Goal: Information Seeking & Learning: Learn about a topic

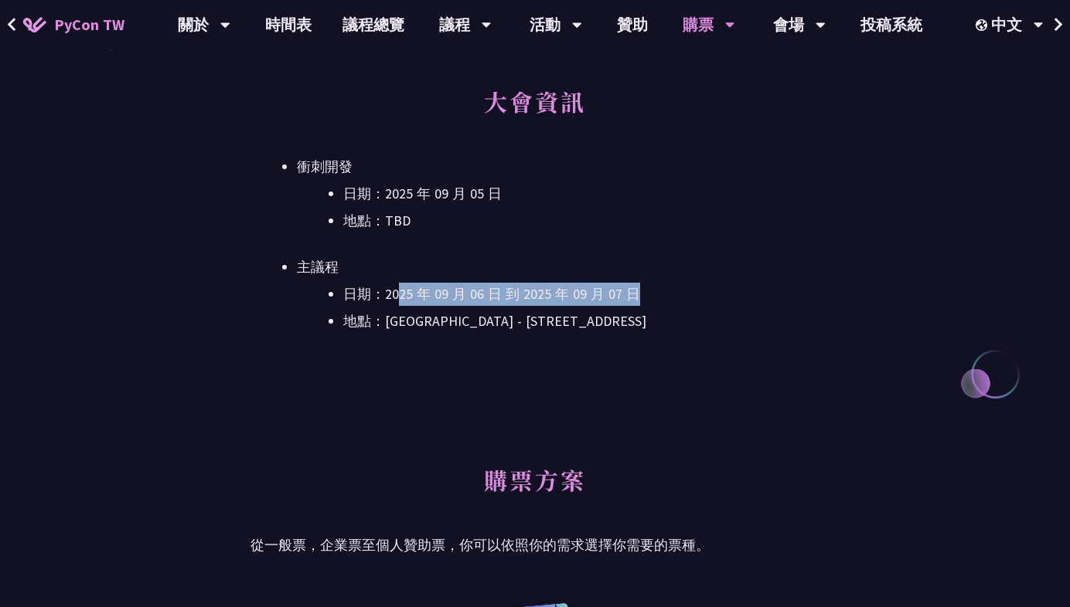
drag, startPoint x: 399, startPoint y: 297, endPoint x: 673, endPoint y: 298, distance: 274.4
click at [673, 298] on li "日期：2025 年 09 月 06 日 到 2025 年 09 月 07 日" at bounding box center [581, 294] width 476 height 23
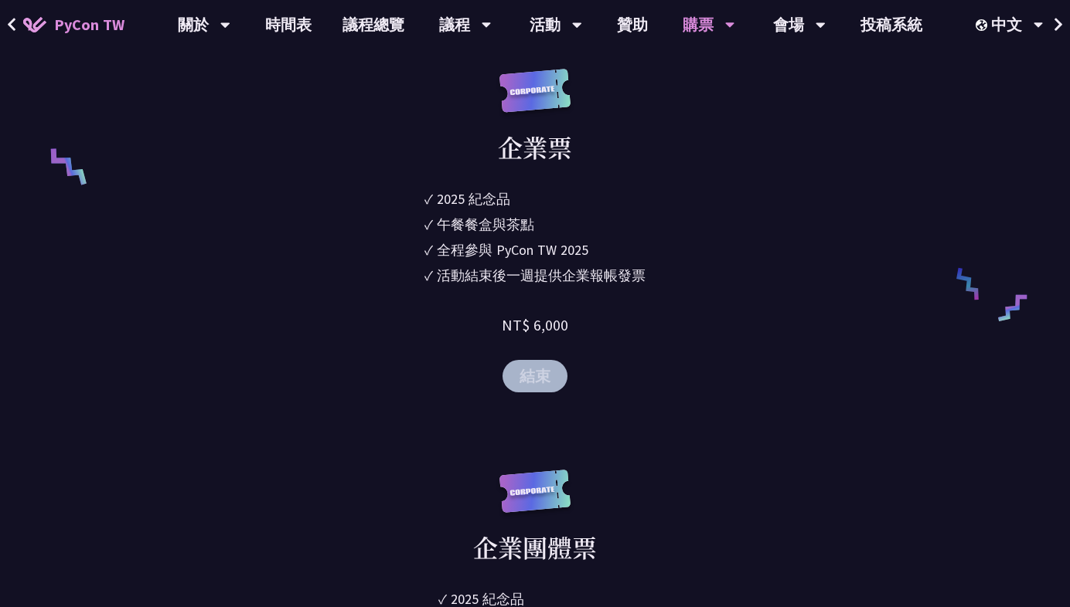
scroll to position [707, 0]
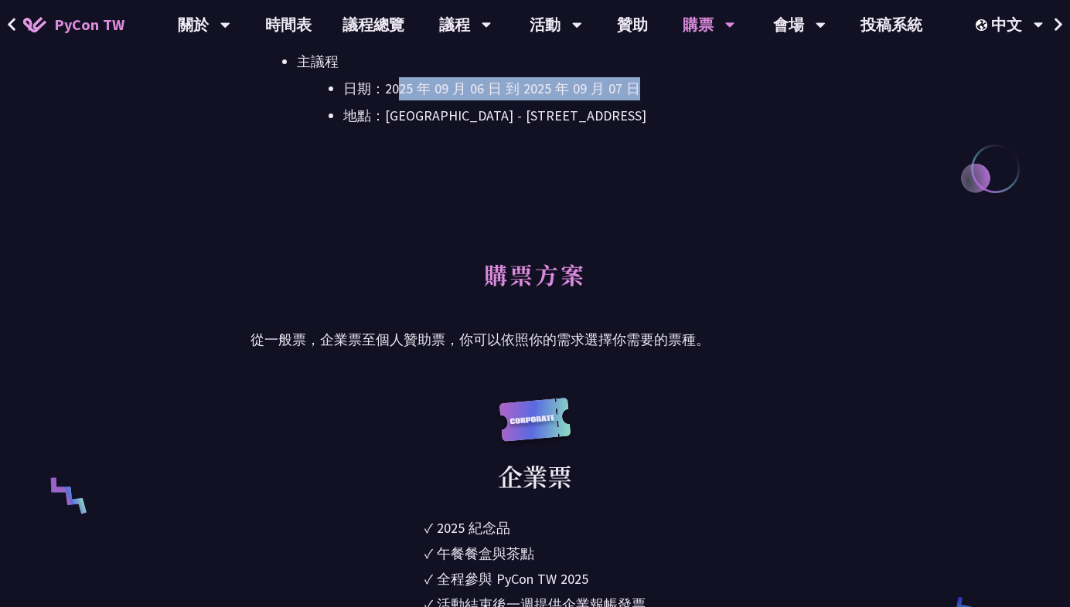
click at [543, 420] on img at bounding box center [534, 428] width 77 height 60
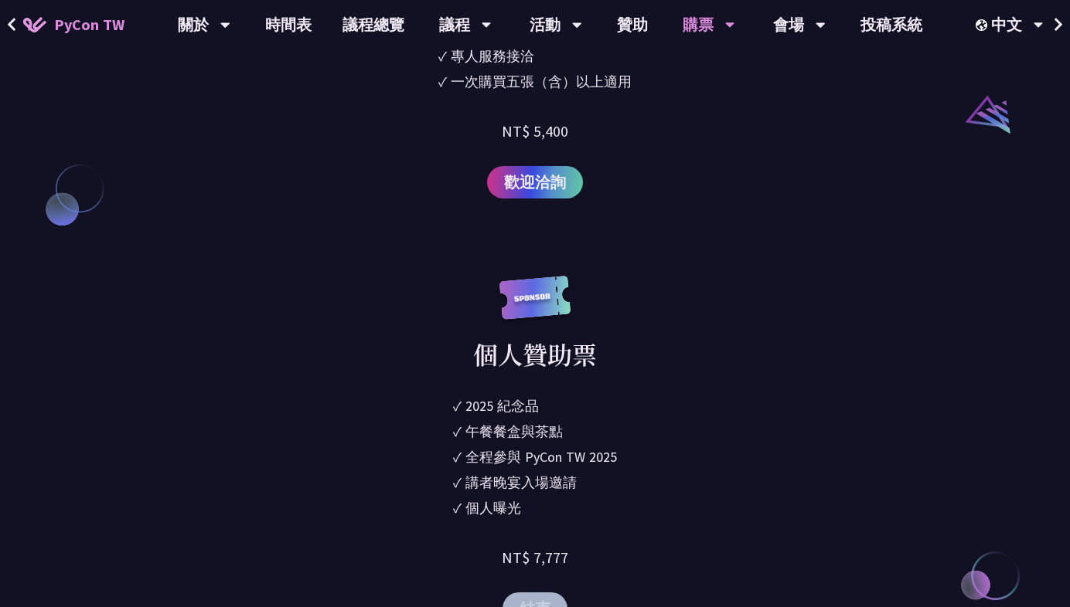
scroll to position [1820, 0]
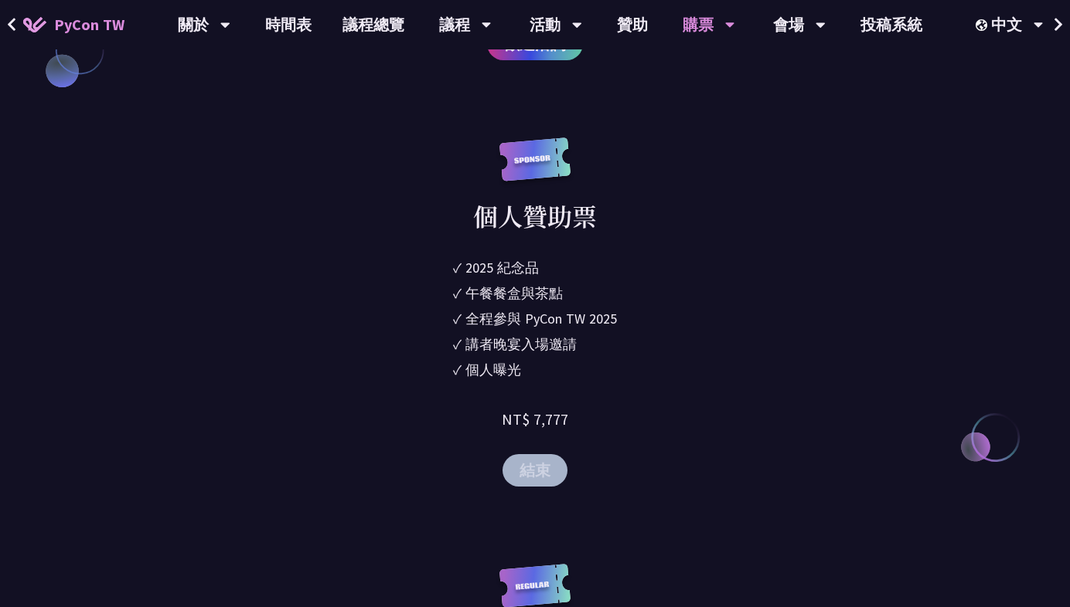
click at [539, 471] on button "結束" at bounding box center [534, 470] width 65 height 32
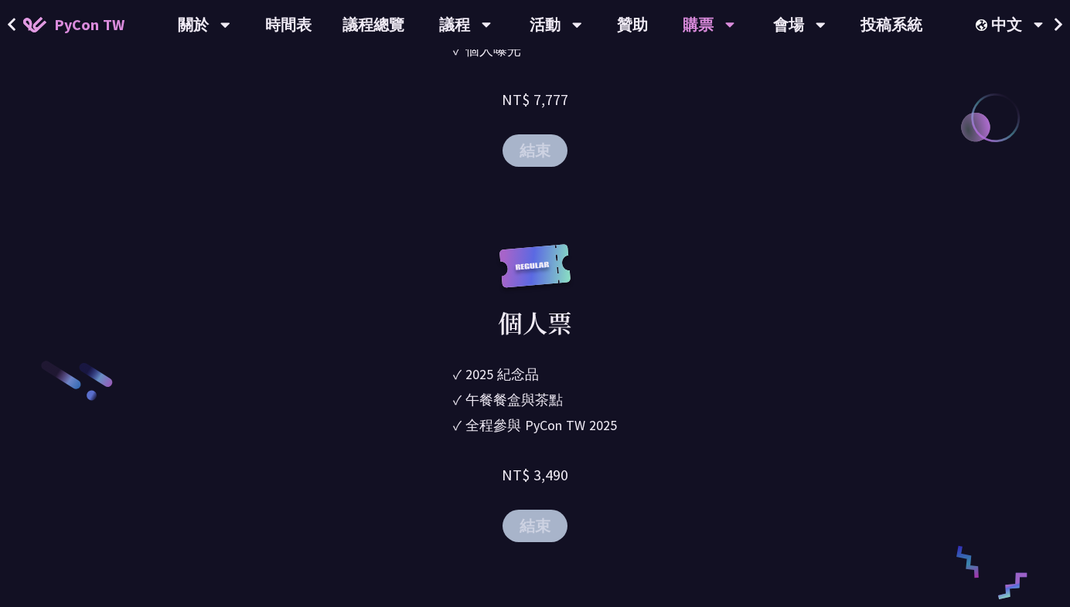
click at [540, 529] on button "結束" at bounding box center [534, 526] width 65 height 32
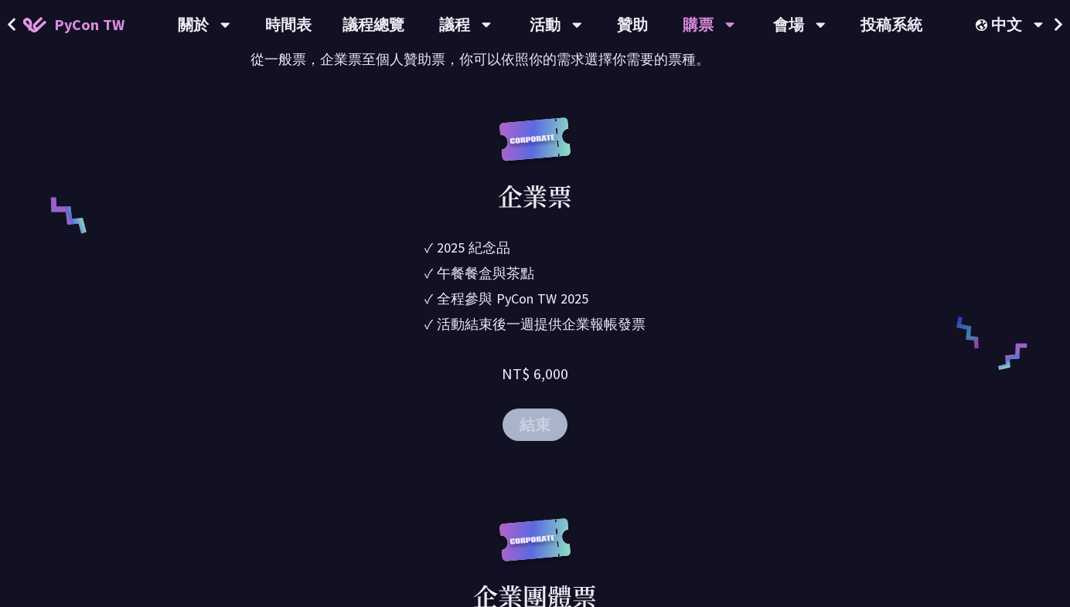
scroll to position [0, 0]
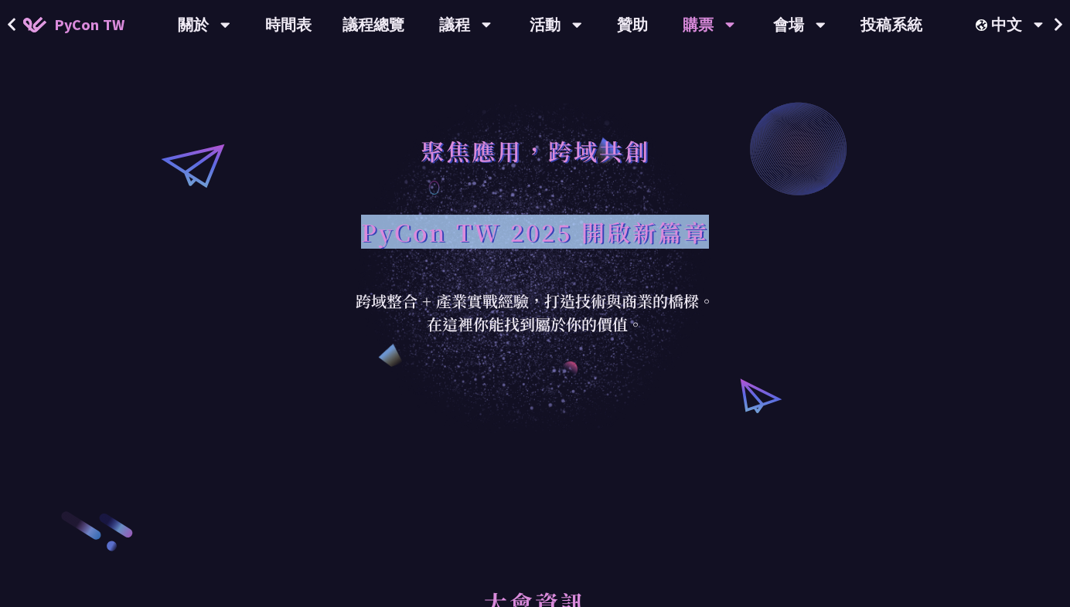
drag, startPoint x: 295, startPoint y: 244, endPoint x: 617, endPoint y: 250, distance: 321.5
click at [617, 250] on div "聚焦應用，跨域共創 PyCon TW 2025 開啟新篇章 跨域整合 + 產業實戰經驗，打造技術與商業的橋樑。 在這裡你能找到屬於你的價值。" at bounding box center [535, 216] width 1070 height 433
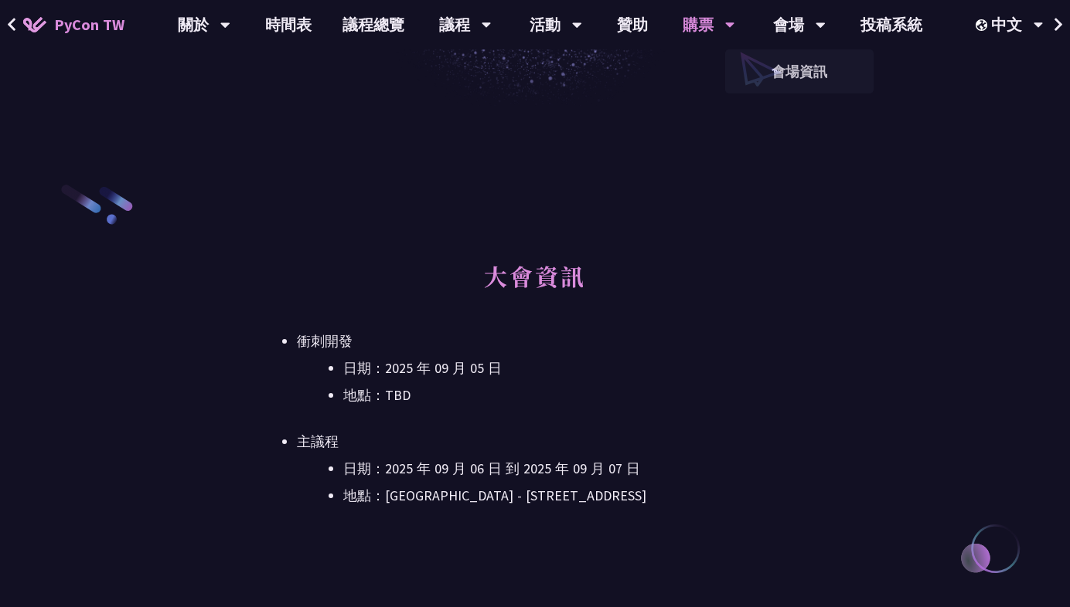
click at [614, 363] on li "日期：2025 年 09 月 05 日" at bounding box center [581, 368] width 476 height 23
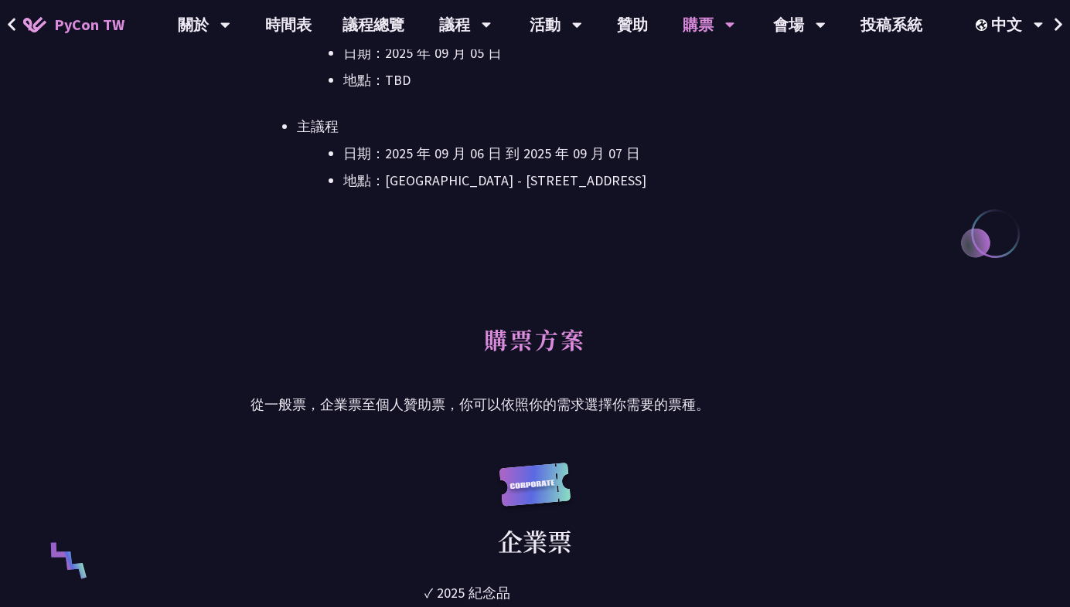
scroll to position [0, 0]
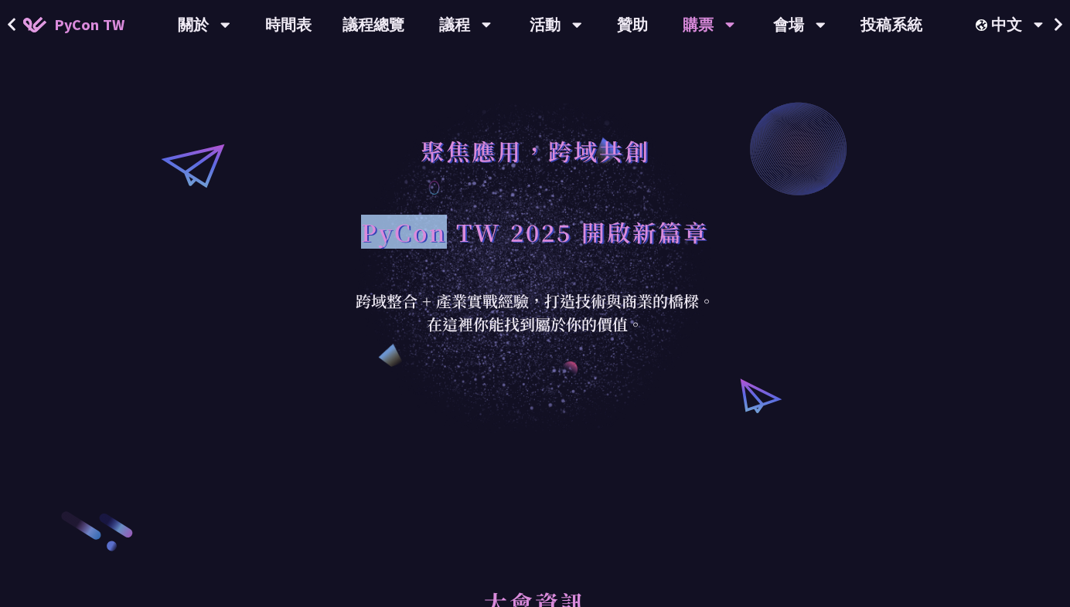
drag, startPoint x: 362, startPoint y: 233, endPoint x: 439, endPoint y: 245, distance: 77.5
click at [439, 245] on h1 "PyCon TW 2025 開啟新篇章" at bounding box center [535, 232] width 348 height 46
copy h1 "PyCon"
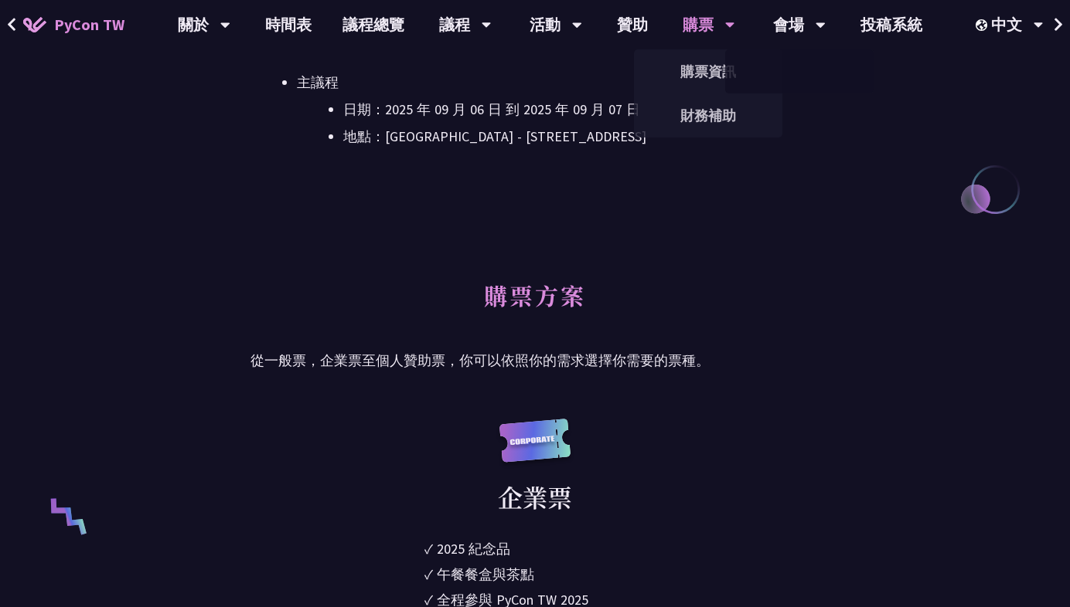
scroll to position [757, 0]
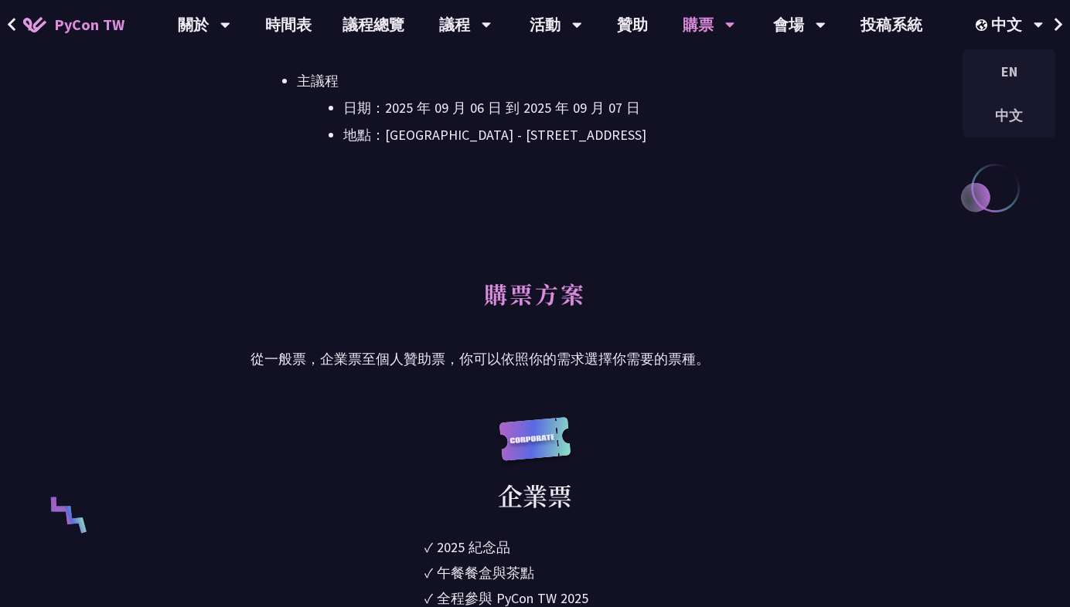
scroll to position [526, 0]
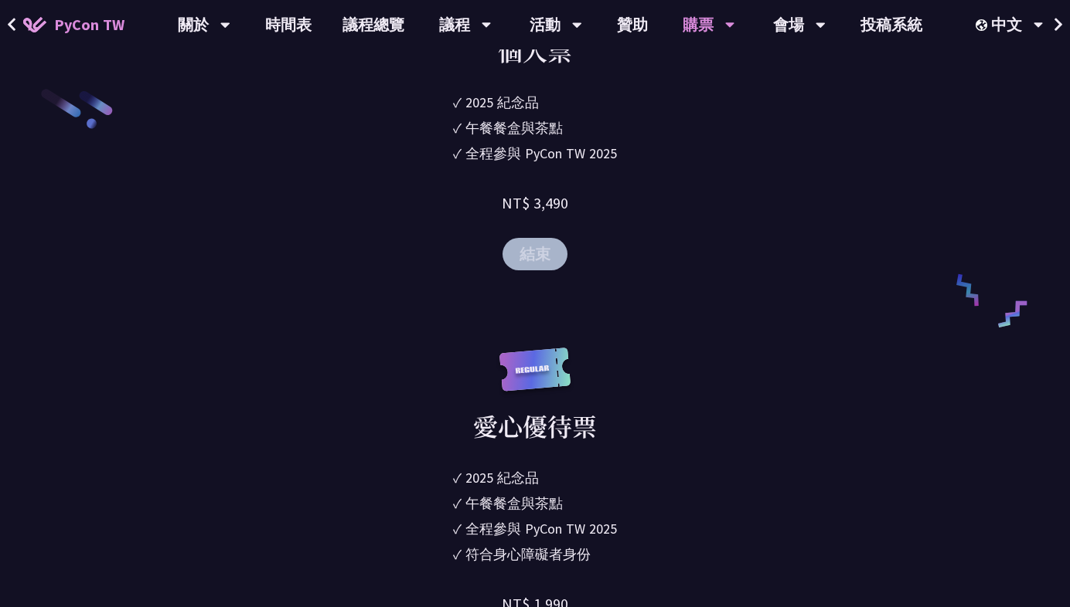
scroll to position [2441, 0]
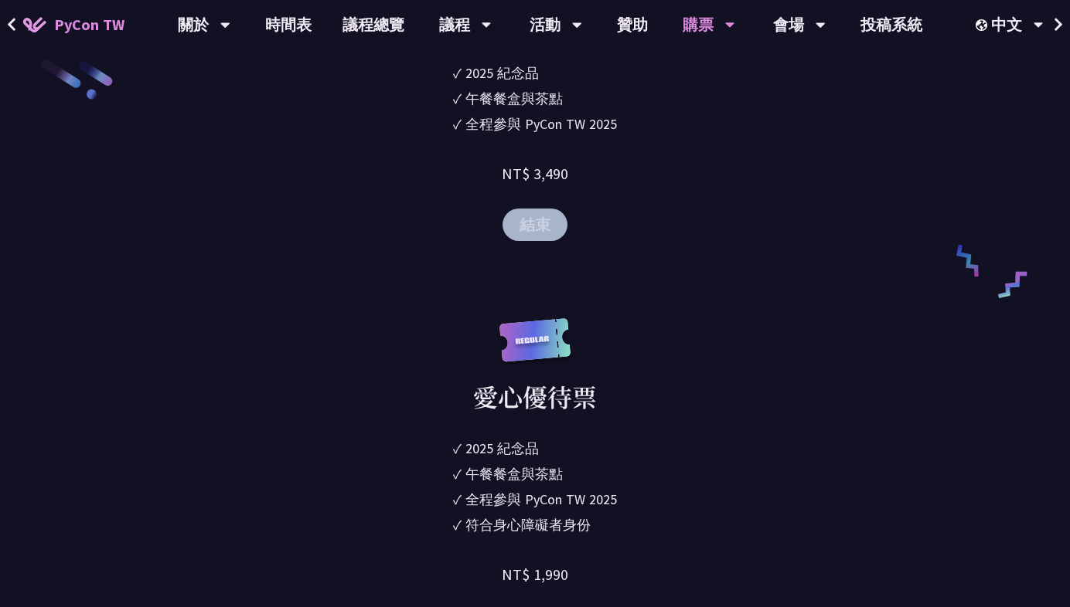
click at [523, 226] on button "結束" at bounding box center [534, 225] width 65 height 32
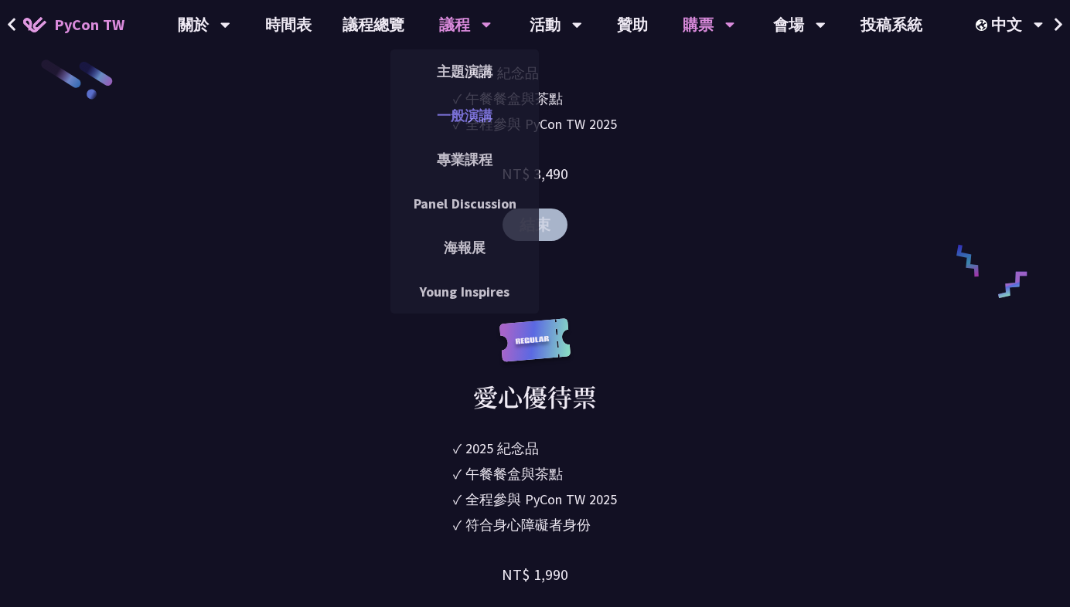
click at [475, 129] on link "一般演講" at bounding box center [464, 115] width 148 height 36
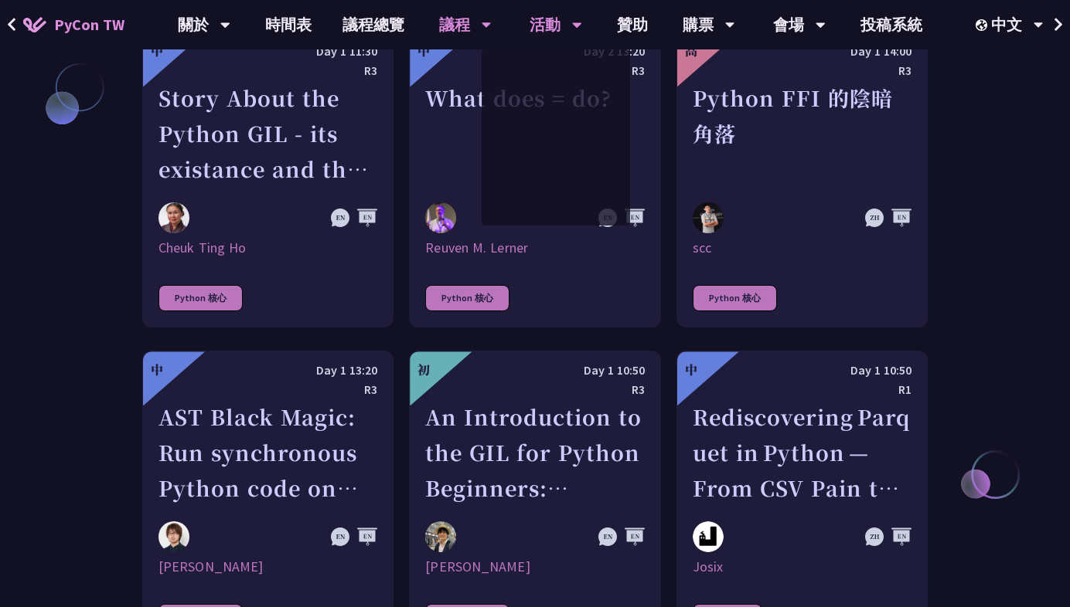
scroll to position [1192, 0]
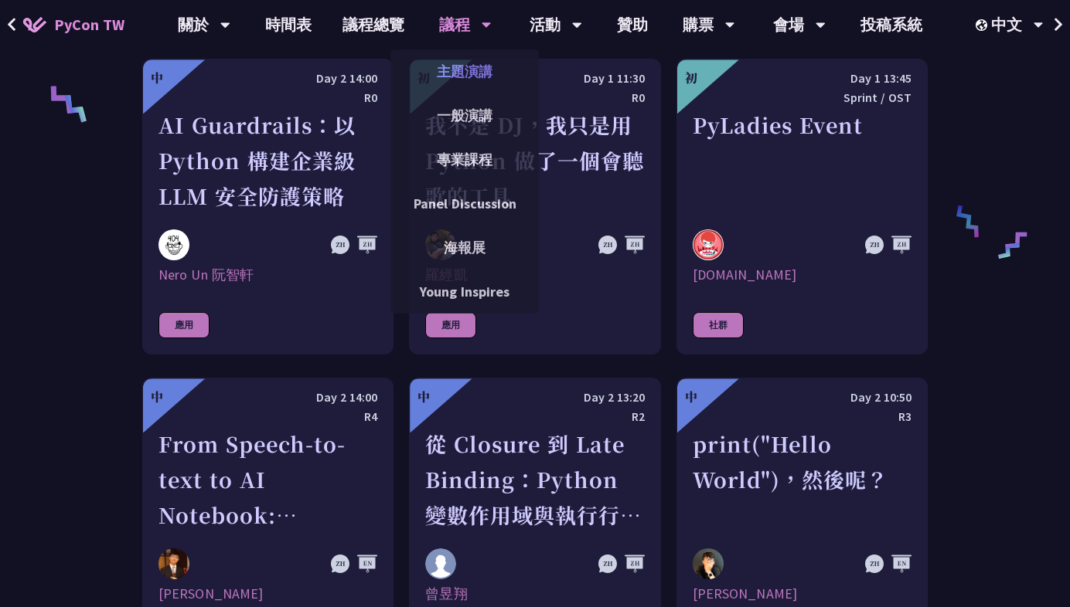
click at [456, 72] on link "主題演講" at bounding box center [464, 71] width 148 height 36
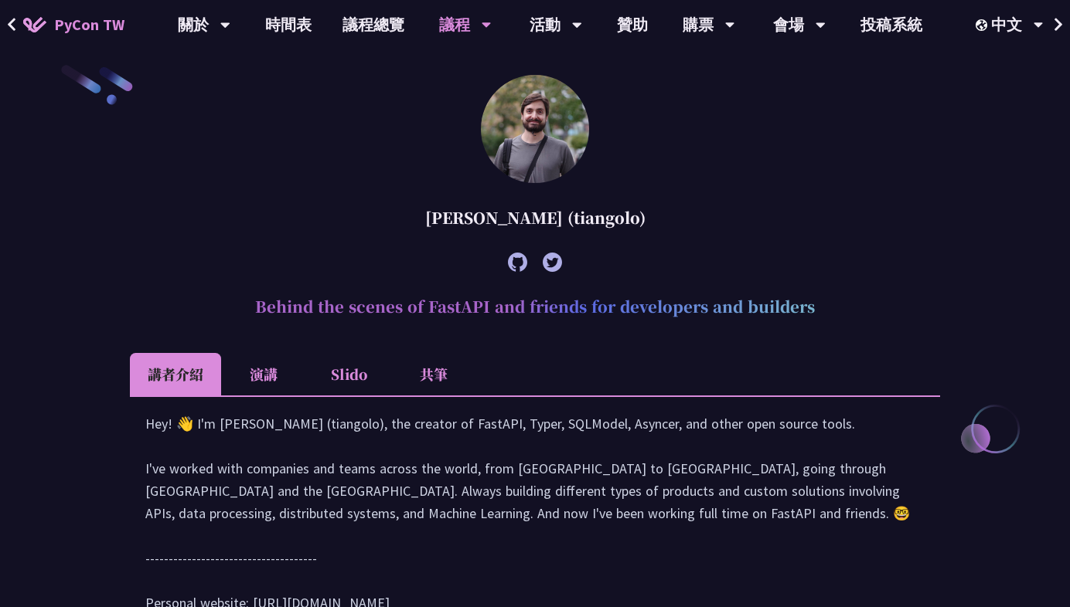
scroll to position [682, 0]
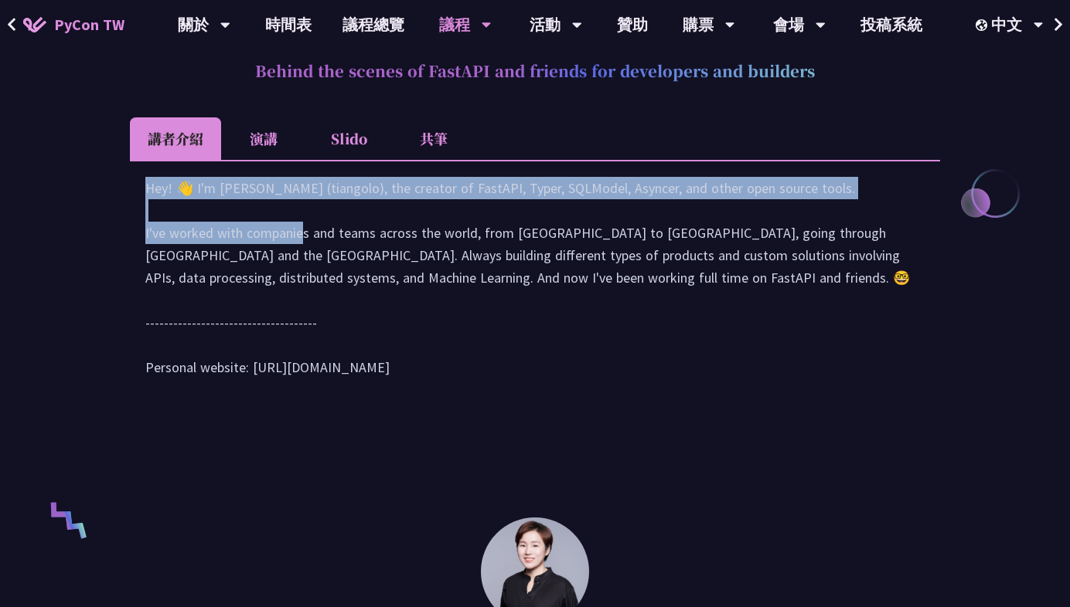
drag, startPoint x: 98, startPoint y: 207, endPoint x: 884, endPoint y: 214, distance: 786.0
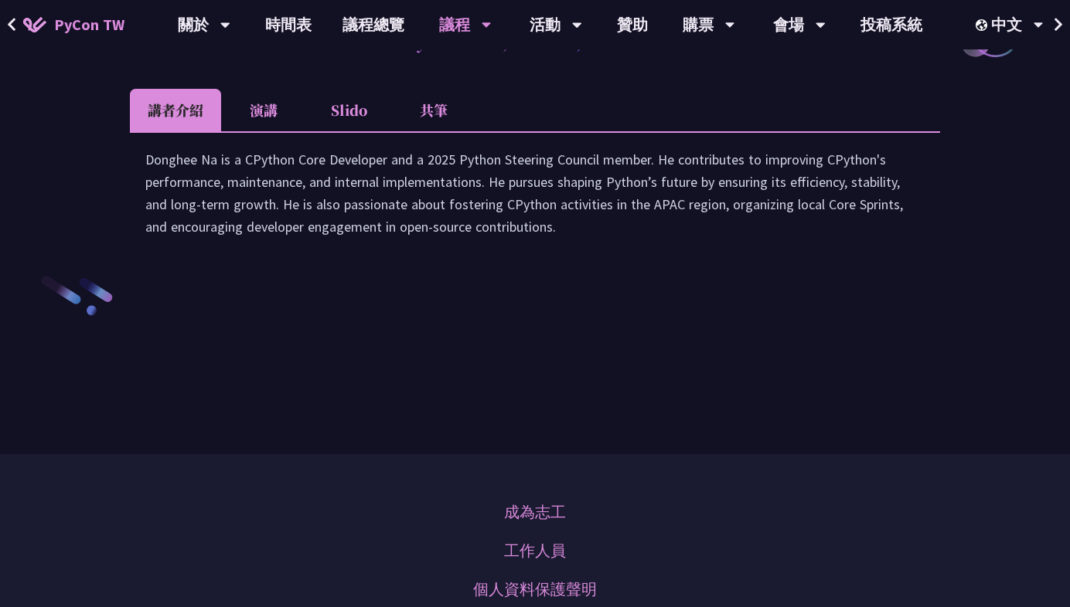
scroll to position [2136, 0]
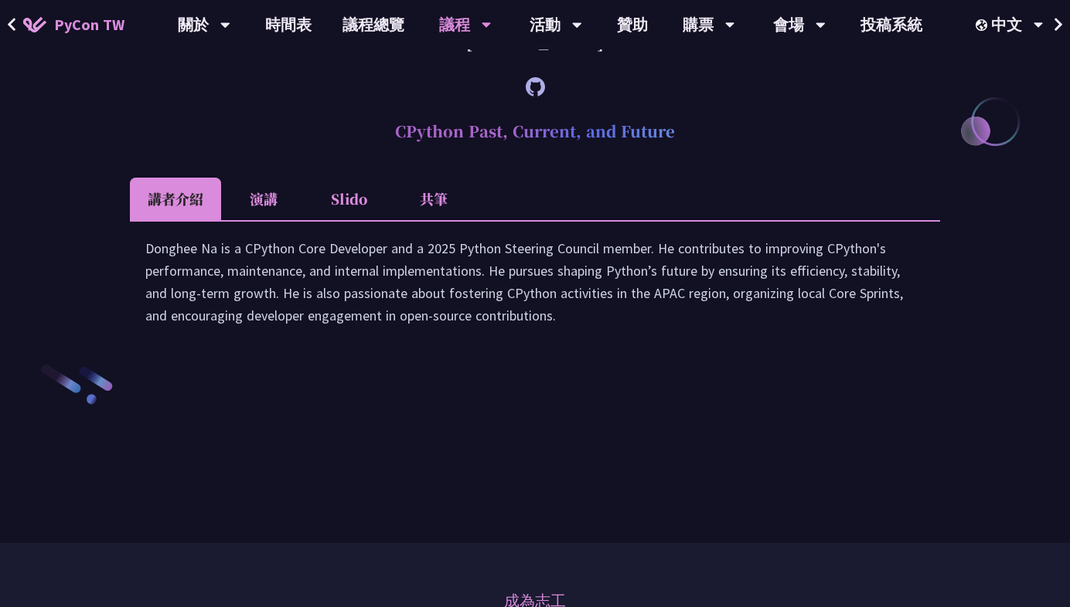
click at [271, 220] on li "演講" at bounding box center [263, 199] width 85 height 43
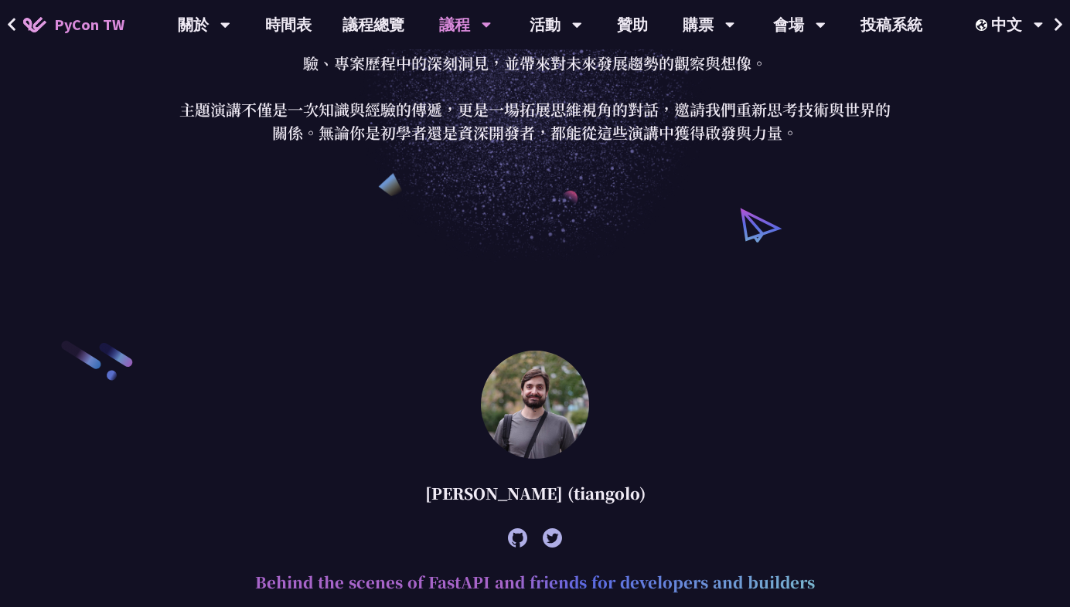
scroll to position [0, 0]
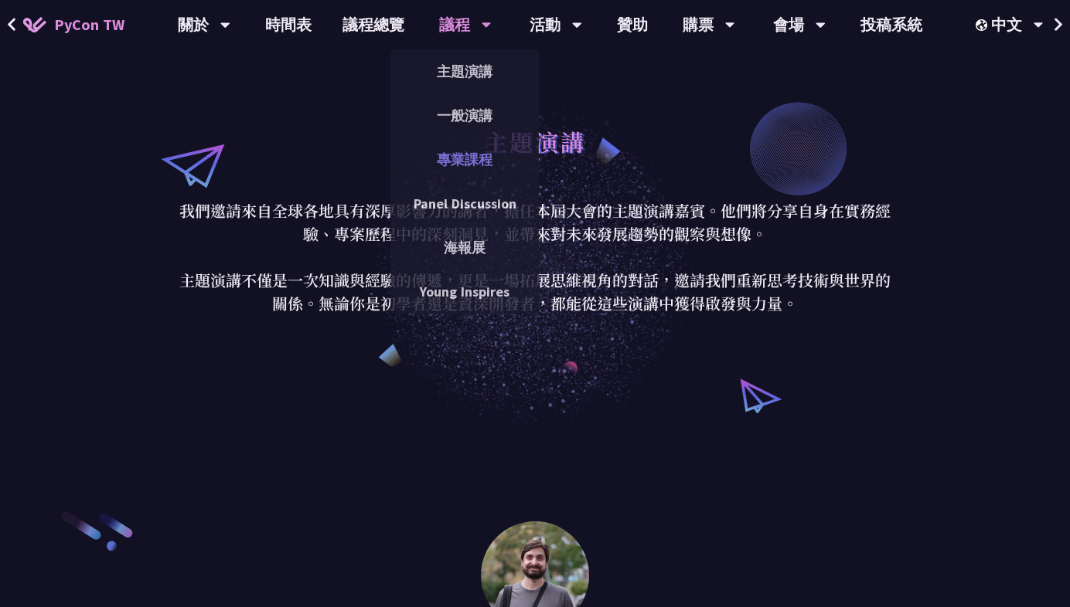
click at [479, 158] on link "專業課程" at bounding box center [464, 159] width 148 height 36
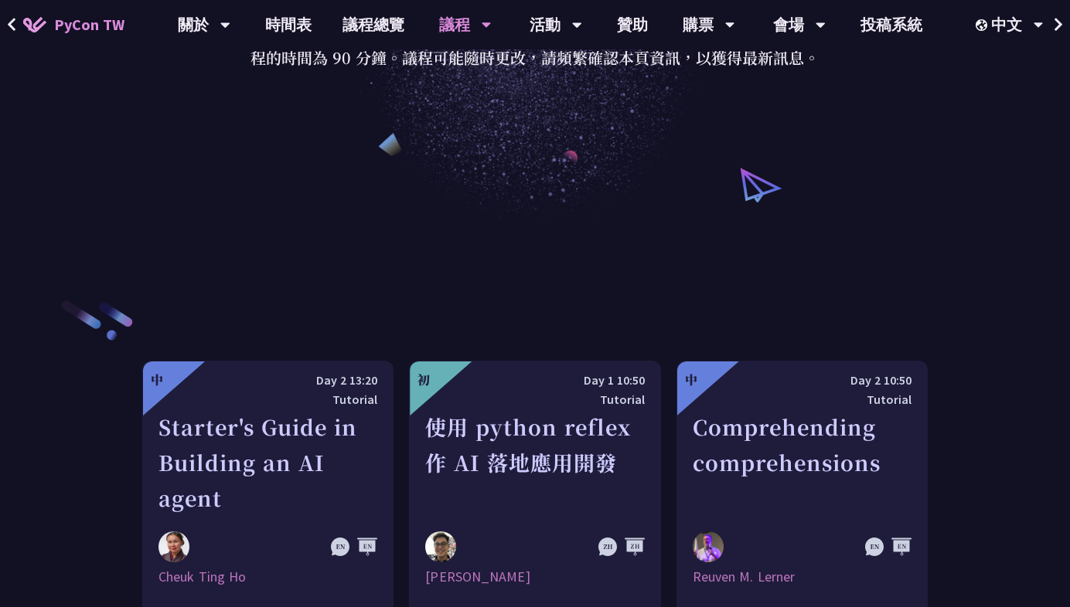
scroll to position [595, 0]
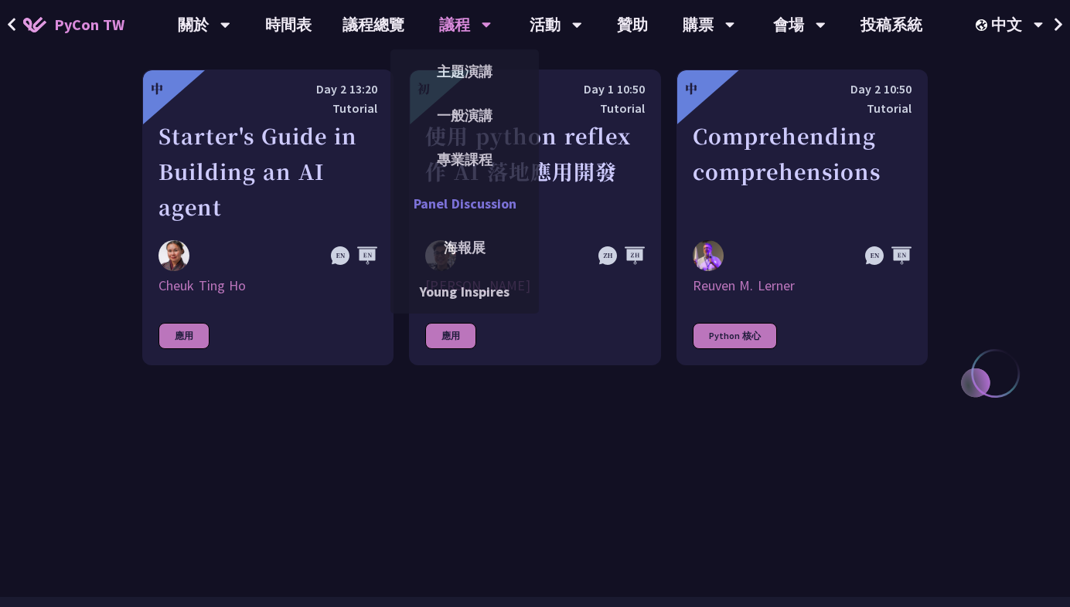
click at [452, 211] on link "Panel Discussion" at bounding box center [464, 203] width 148 height 36
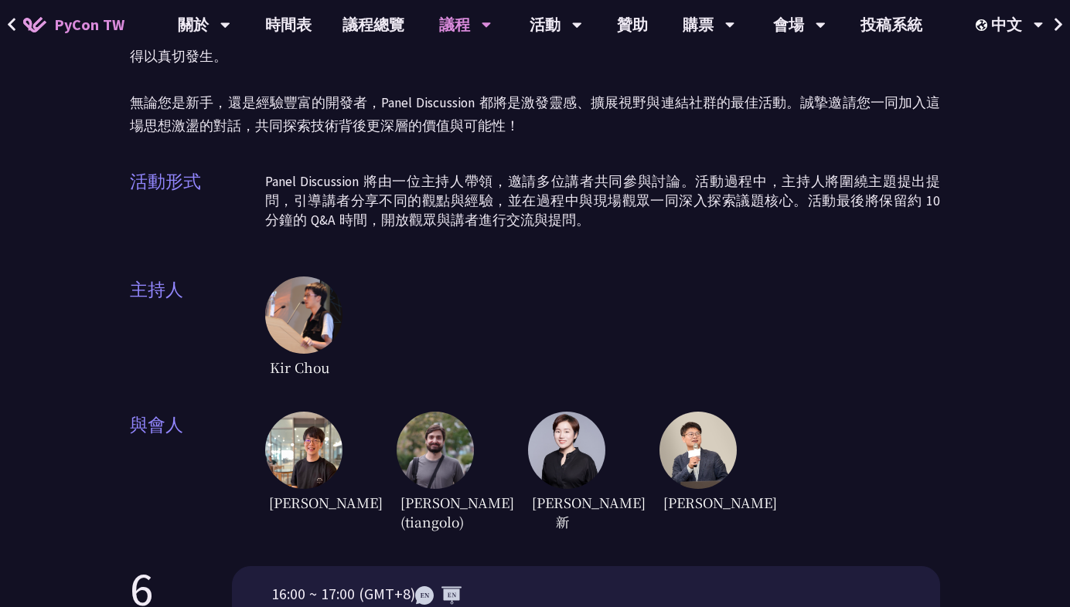
scroll to position [330, 0]
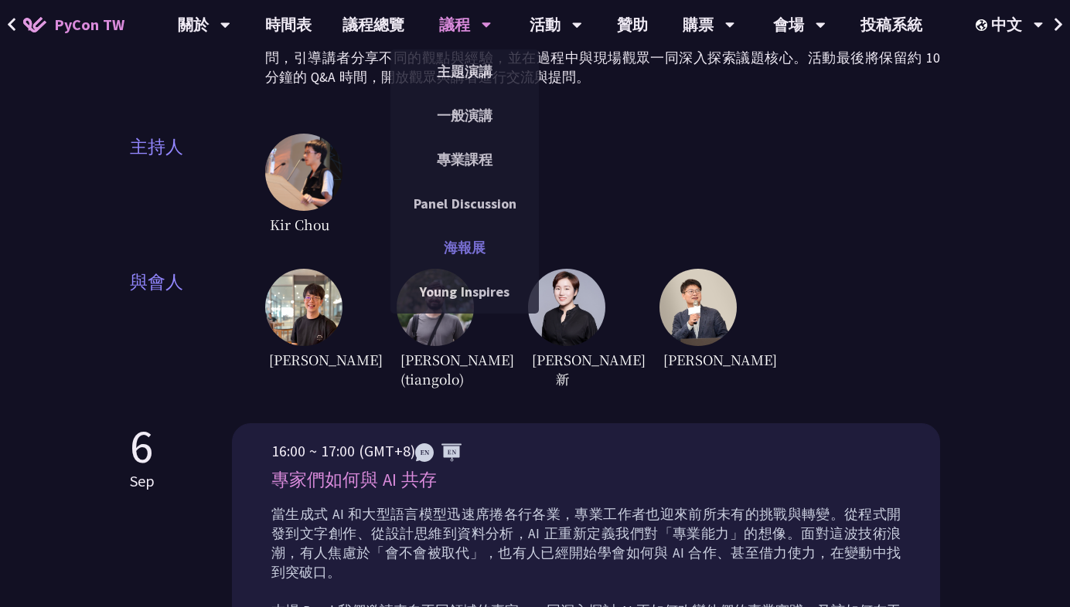
click at [469, 236] on link "海報展" at bounding box center [464, 248] width 148 height 36
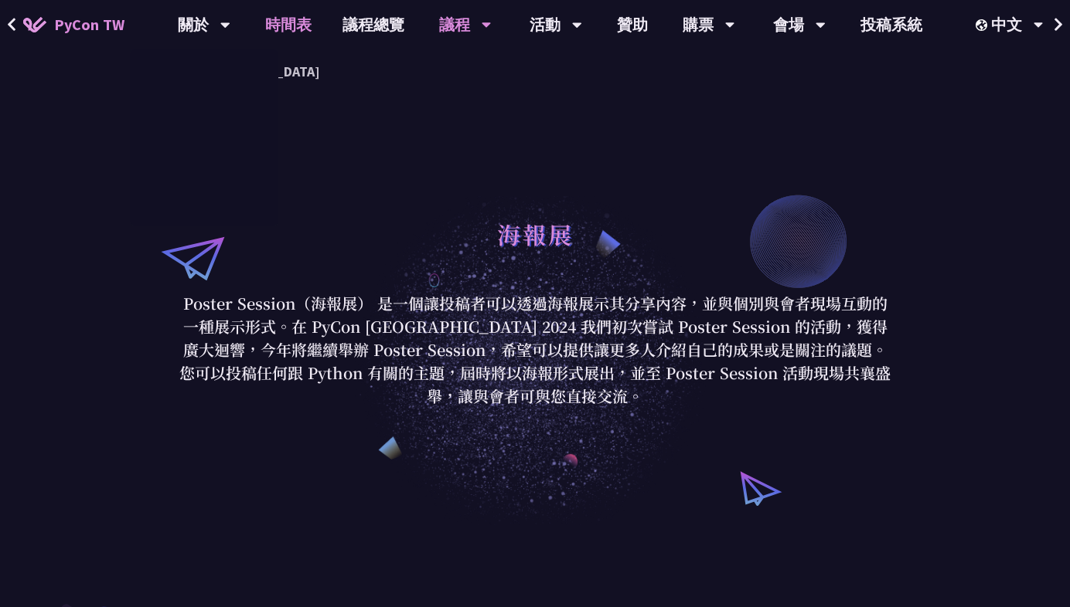
click at [288, 31] on link "時間表" at bounding box center [288, 24] width 77 height 49
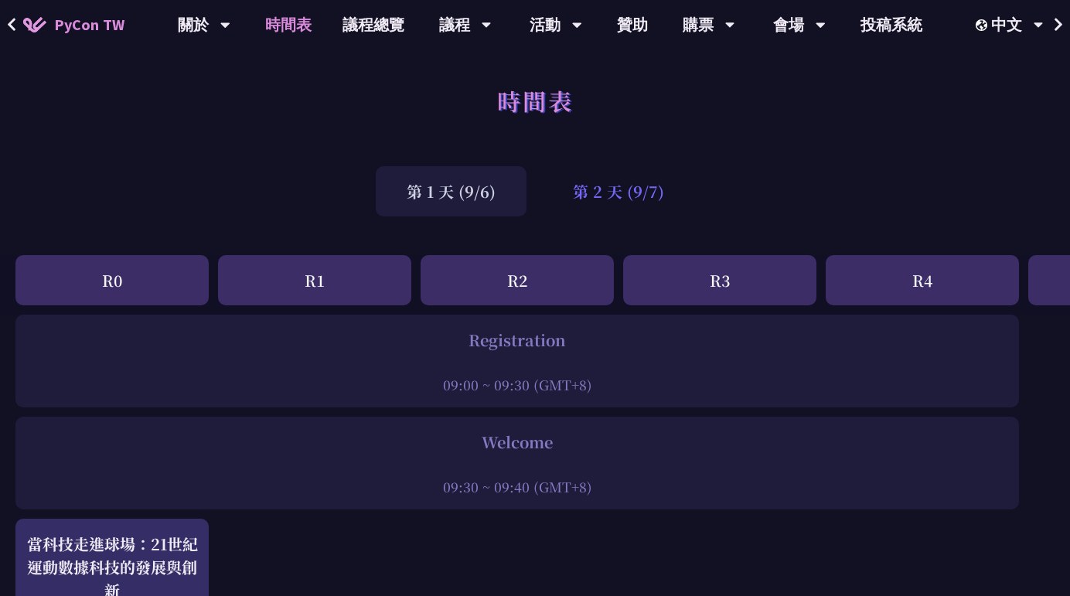
click at [630, 185] on div "第 2 天 (9/7)" at bounding box center [618, 191] width 153 height 50
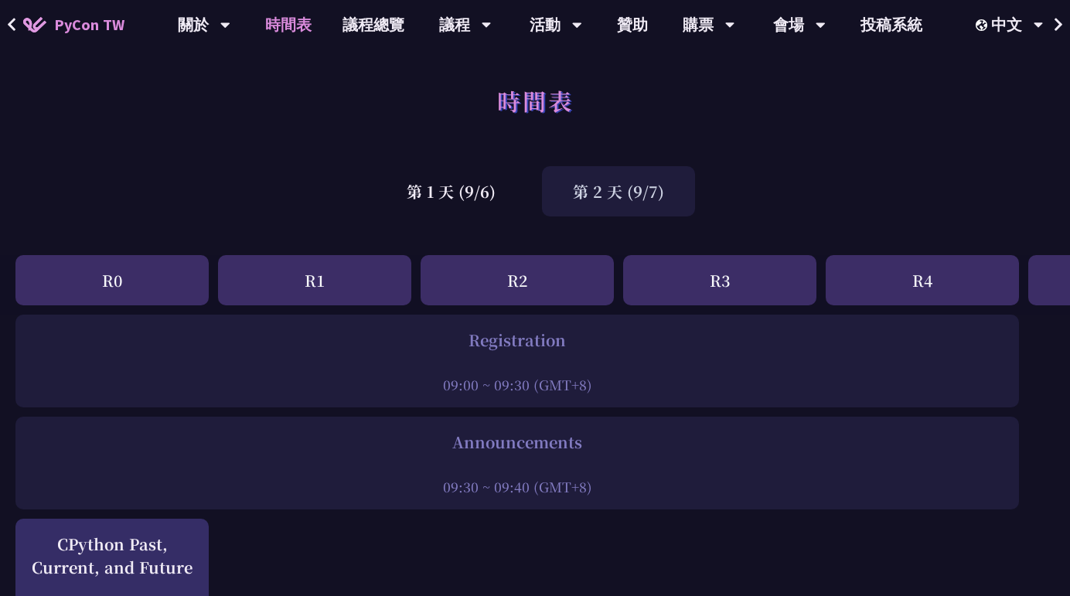
click at [527, 294] on div "R2" at bounding box center [516, 280] width 193 height 50
click at [791, 271] on div "R3" at bounding box center [719, 280] width 193 height 50
click at [959, 263] on div "R4" at bounding box center [921, 280] width 193 height 50
drag, startPoint x: 1009, startPoint y: 277, endPoint x: 566, endPoint y: 314, distance: 444.3
click at [566, 314] on div "R0 R1 R2 R3 R4 Sprint / OST Tutorial Young / Poster" at bounding box center [820, 285] width 1641 height 60
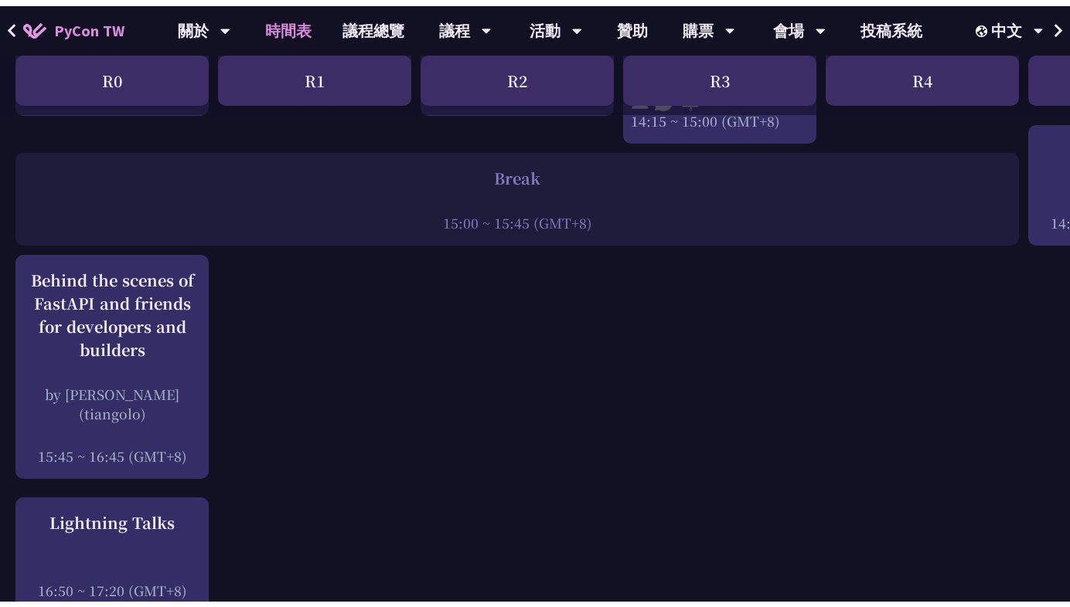
scroll to position [1890, 0]
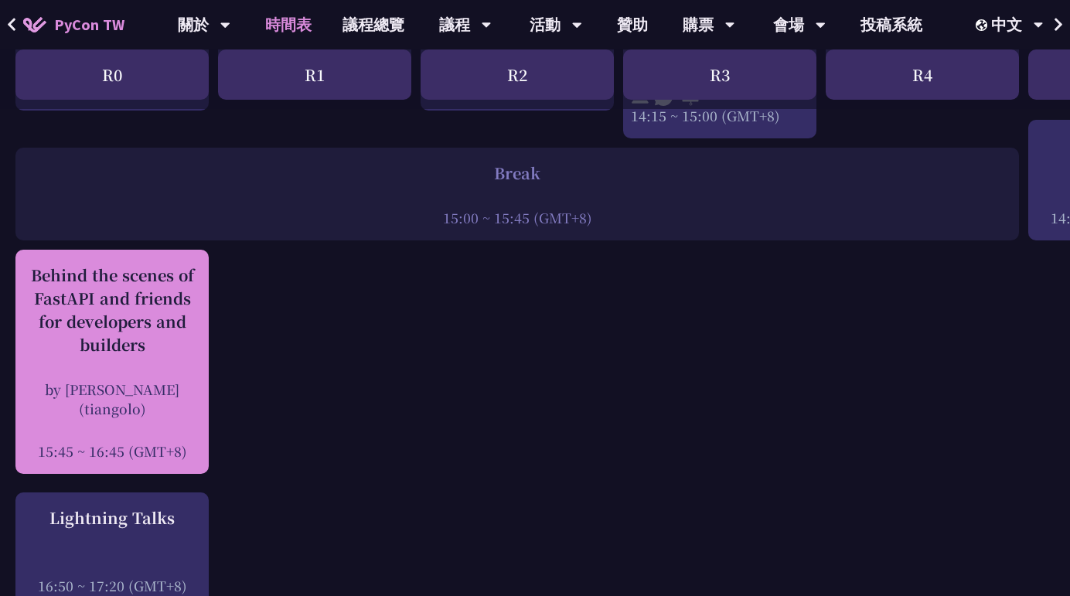
click at [160, 277] on div "Behind the scenes of FastAPI and friends for developers and builders" at bounding box center [112, 310] width 178 height 93
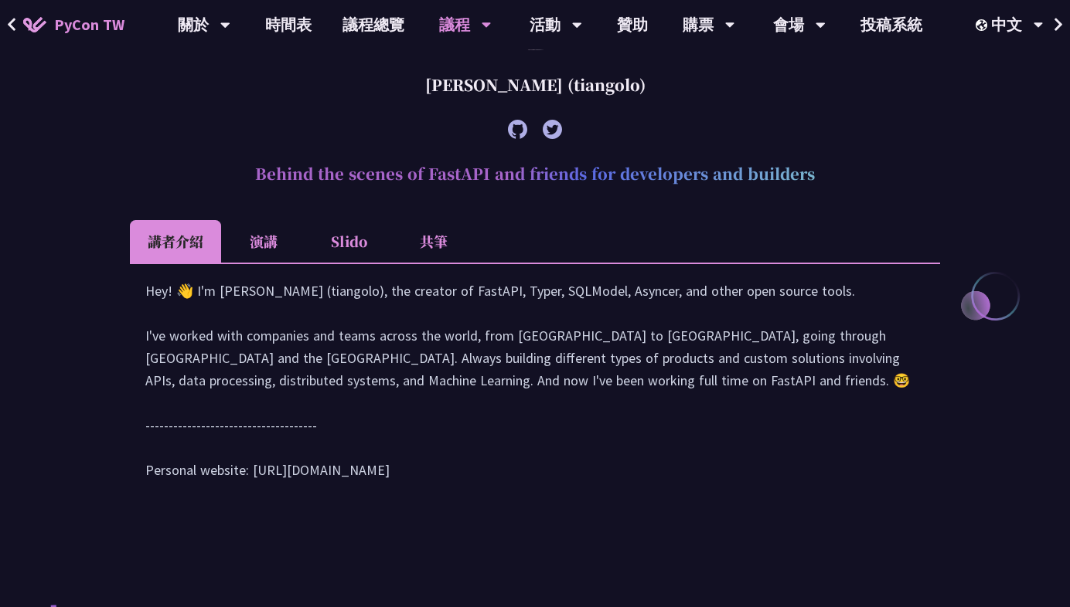
scroll to position [596, 0]
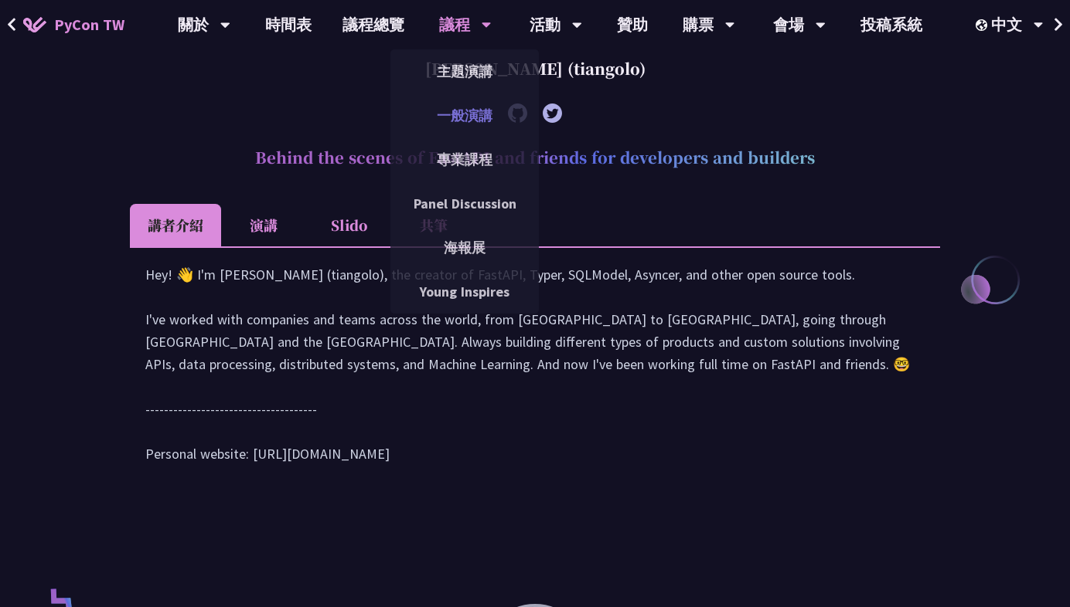
click at [451, 123] on link "一般演講" at bounding box center [464, 115] width 148 height 36
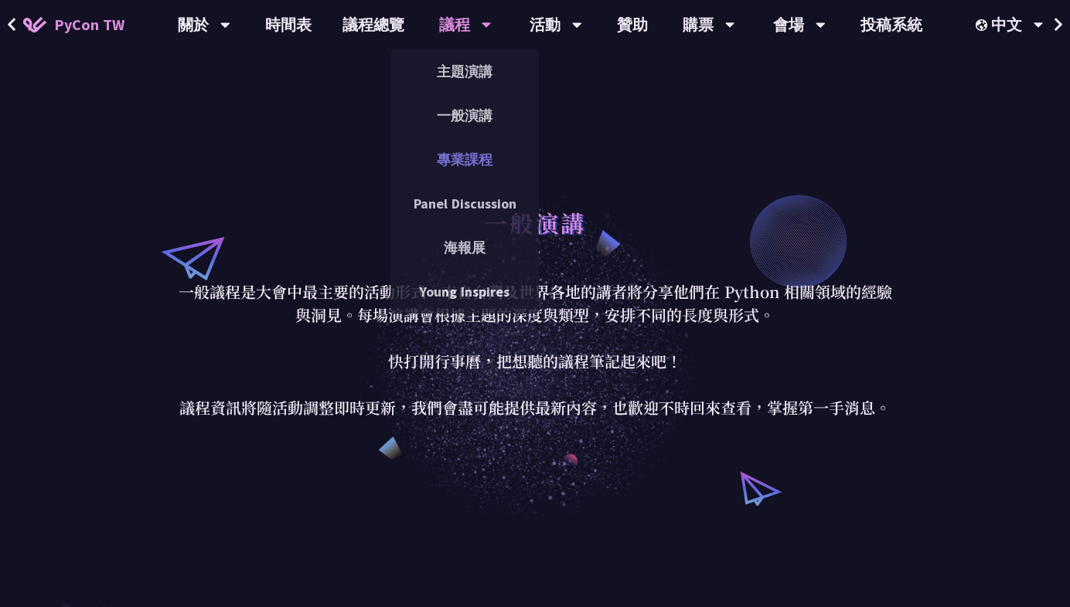
click at [451, 168] on link "專業課程" at bounding box center [464, 159] width 148 height 36
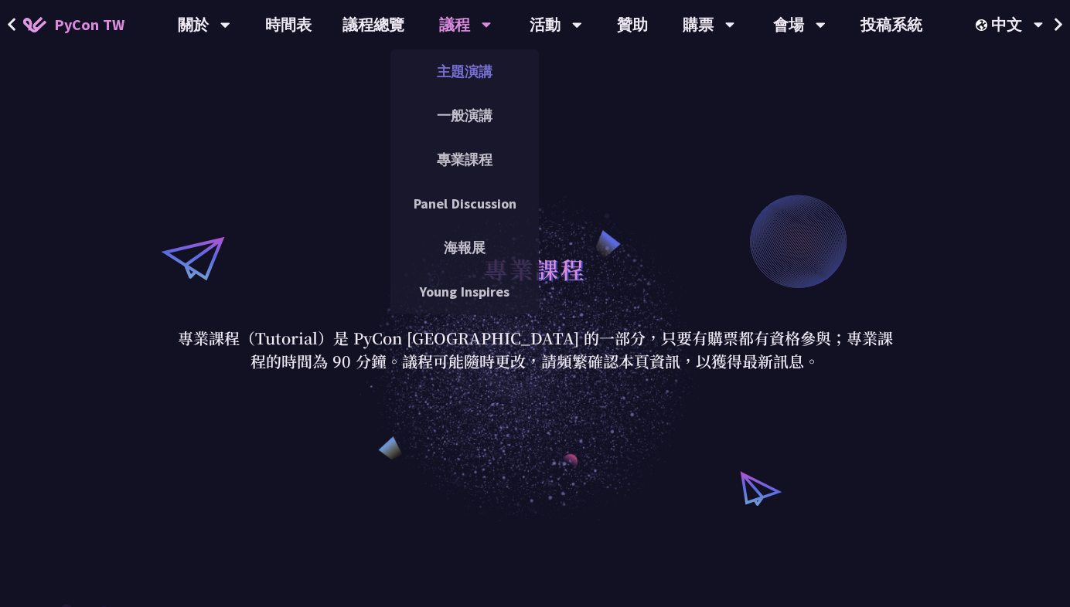
click at [495, 65] on link "主題演講" at bounding box center [464, 71] width 148 height 36
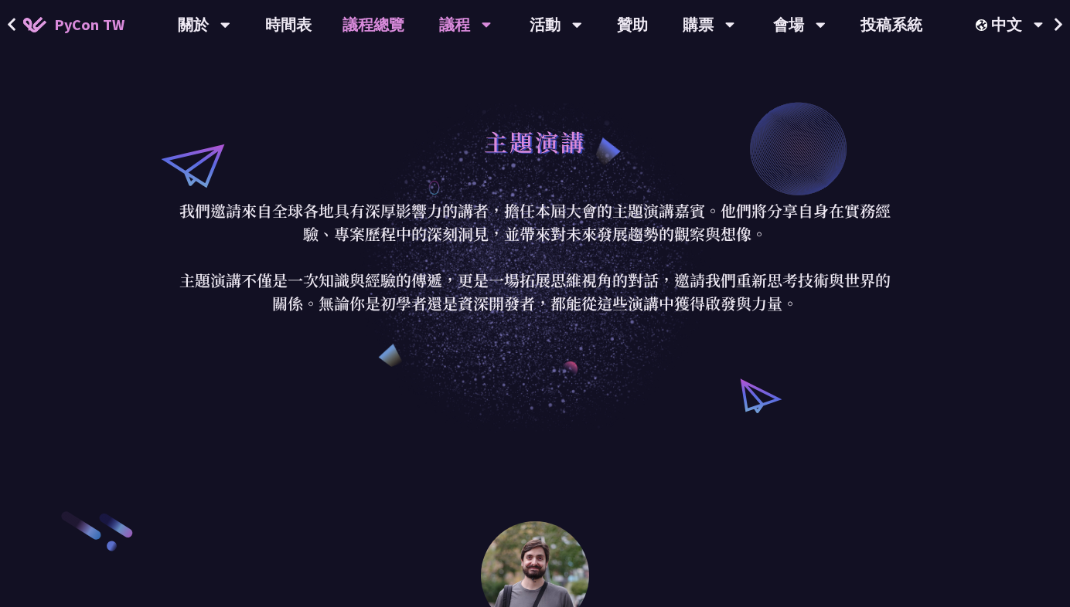
click at [369, 36] on link "議程總覽" at bounding box center [373, 24] width 93 height 49
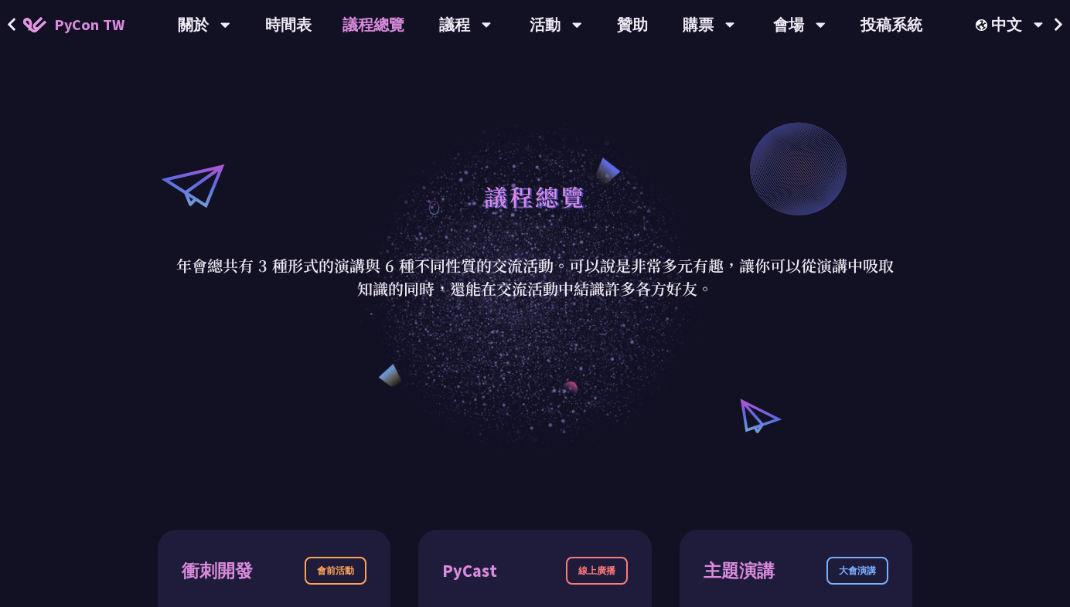
scroll to position [22, 0]
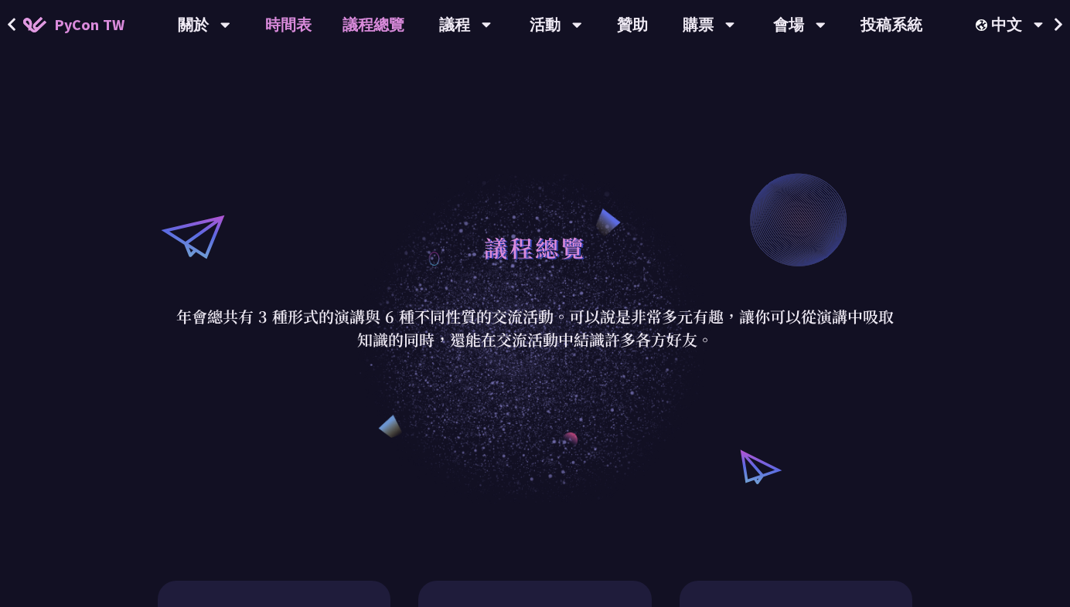
click at [272, 26] on link "時間表" at bounding box center [288, 24] width 77 height 49
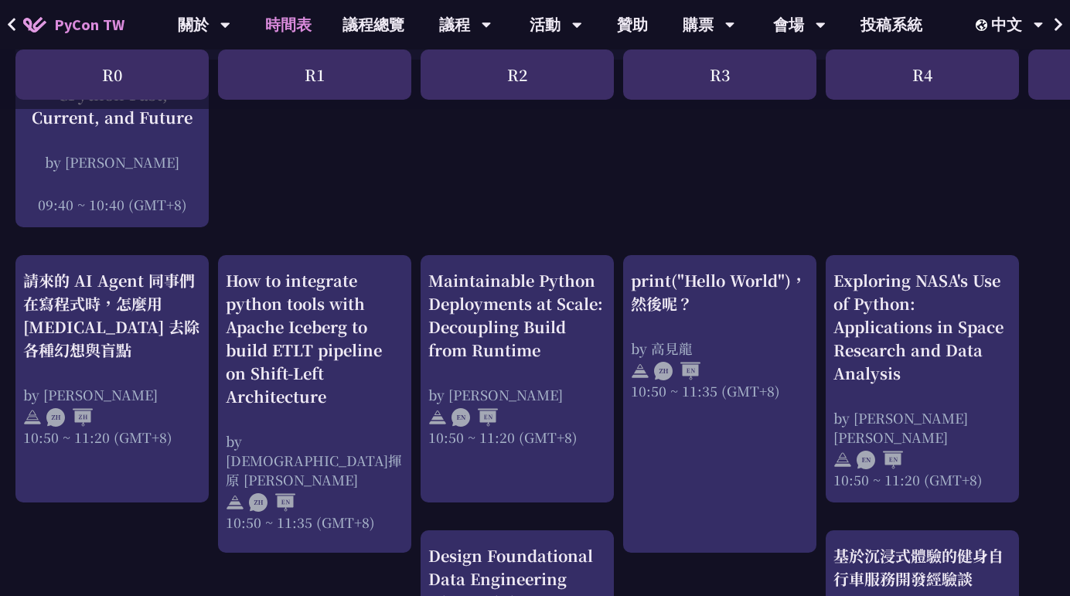
scroll to position [454, 0]
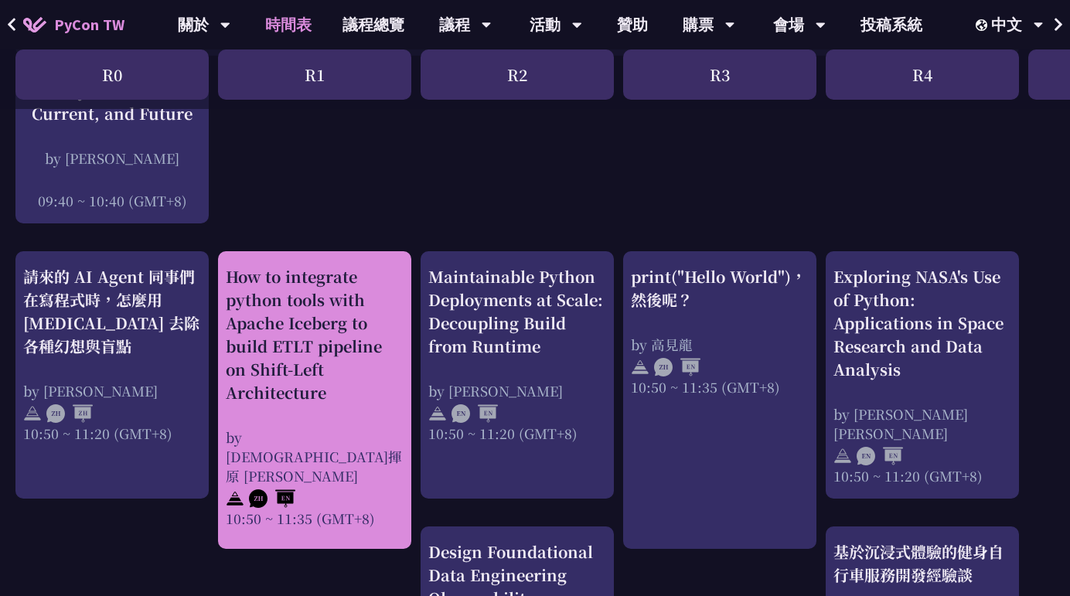
click at [335, 294] on div "How to integrate python tools with Apache Iceberg to build ETLT pipeline on Shi…" at bounding box center [315, 334] width 178 height 139
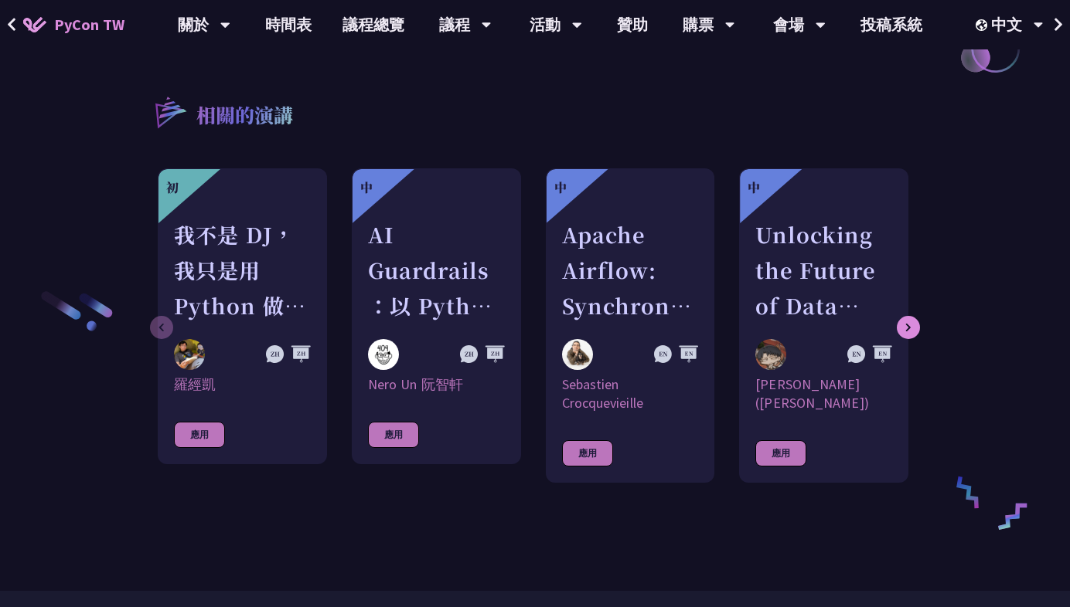
scroll to position [1772, 0]
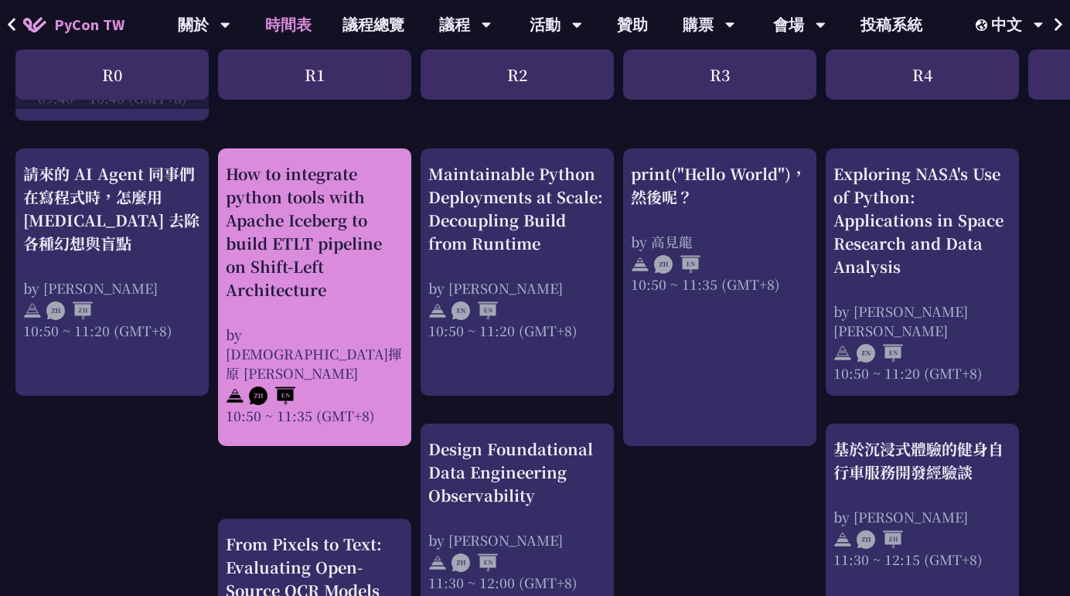
scroll to position [555, 0]
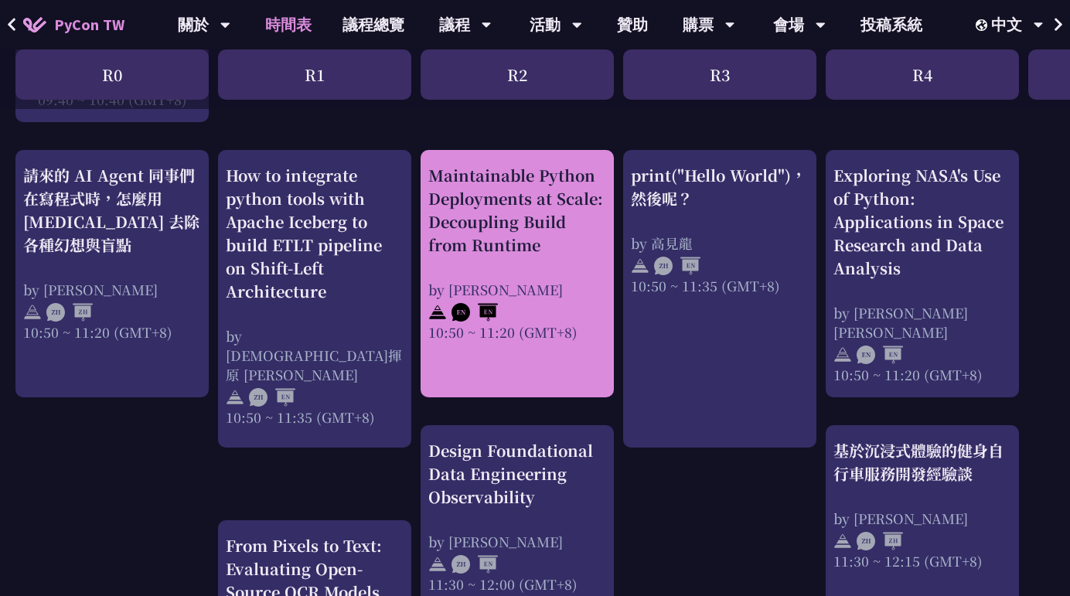
click at [511, 226] on div "Maintainable Python Deployments at Scale: Decoupling Build from Runtime" at bounding box center [517, 210] width 178 height 93
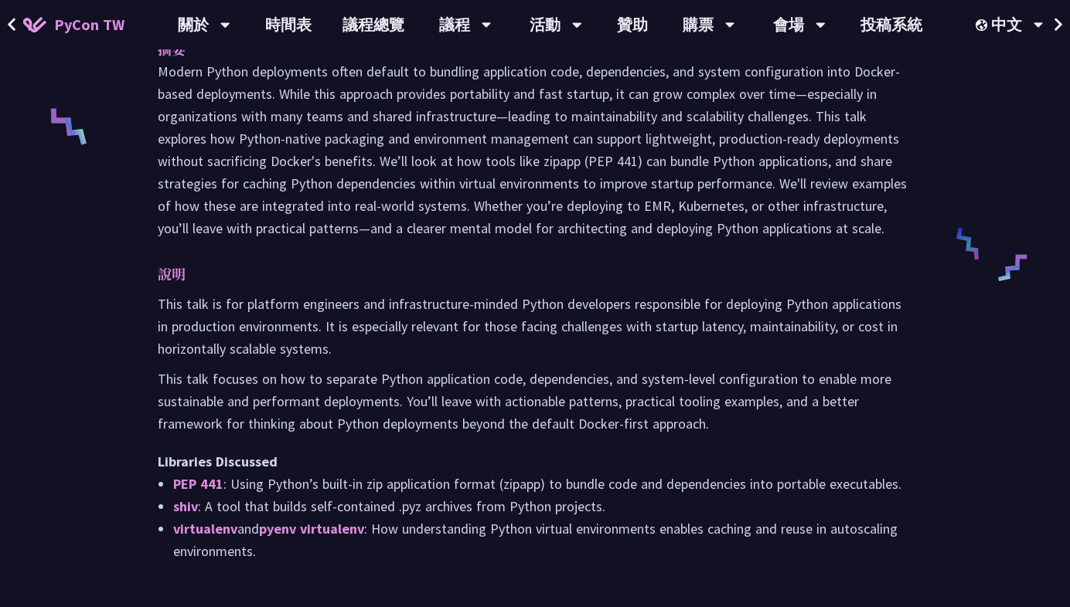
scroll to position [703, 0]
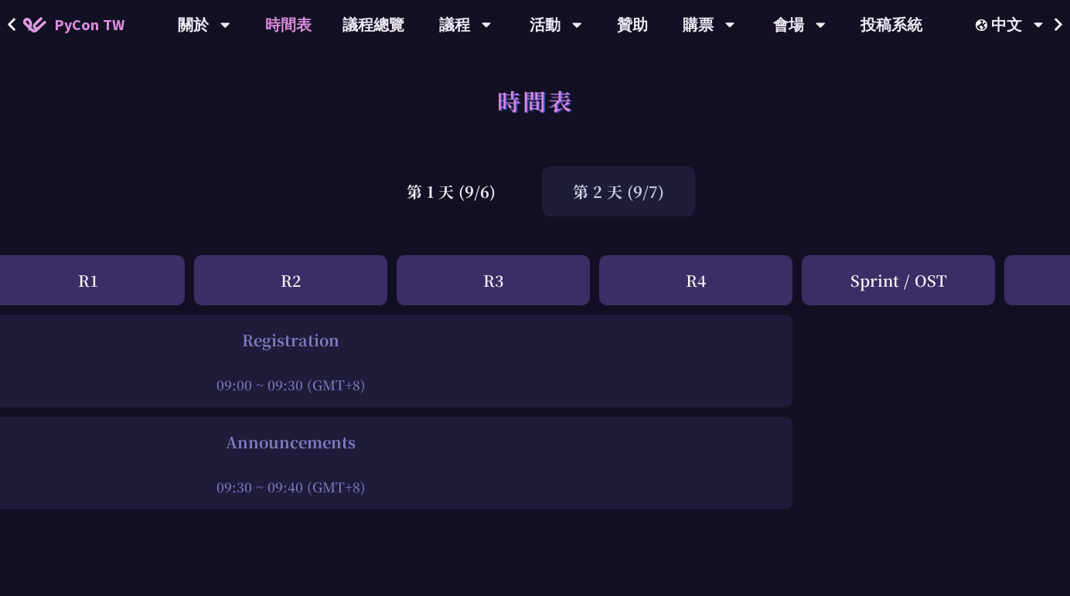
scroll to position [0, 572]
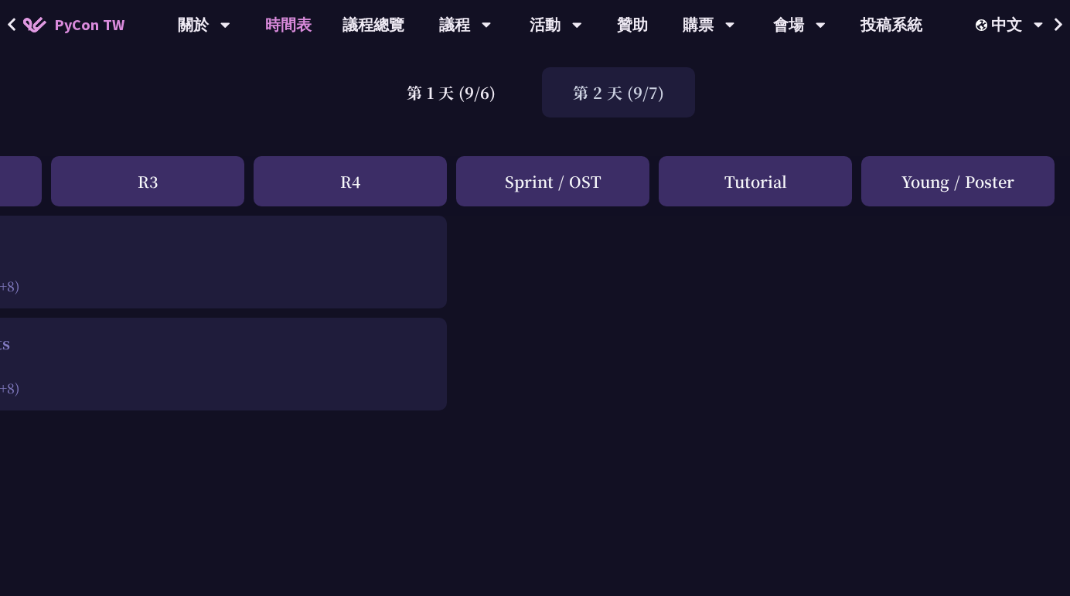
scroll to position [0, 572]
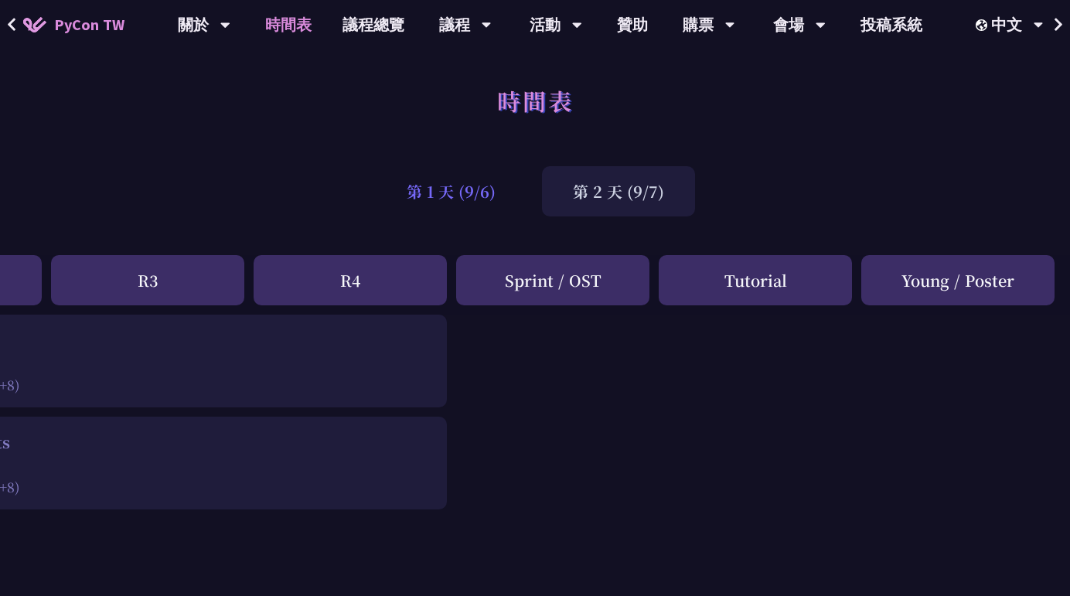
click at [431, 193] on div "第 1 天 (9/6)" at bounding box center [451, 191] width 151 height 50
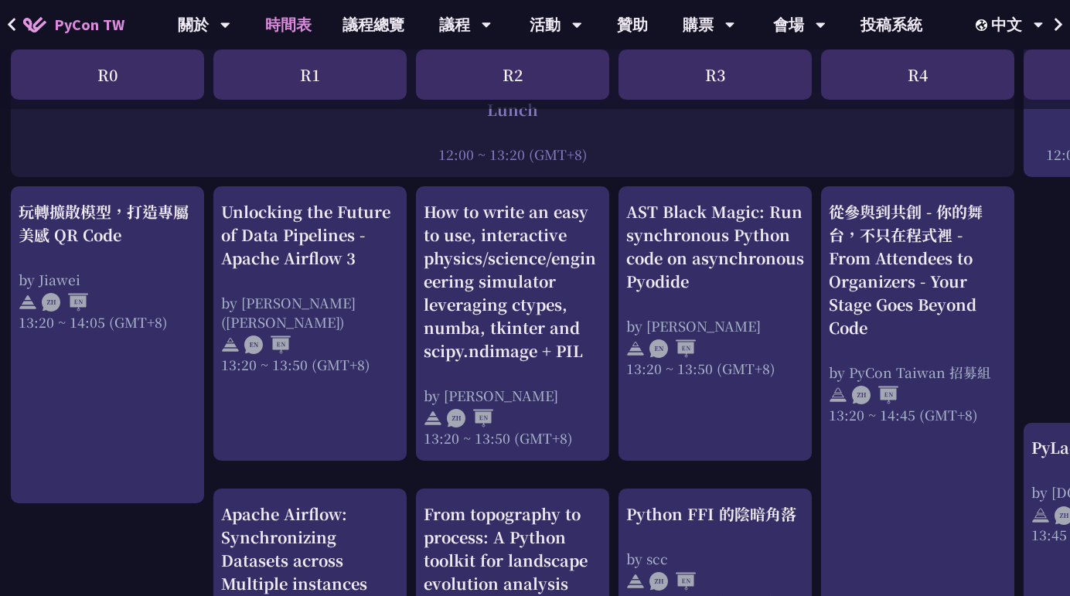
scroll to position [1251, 5]
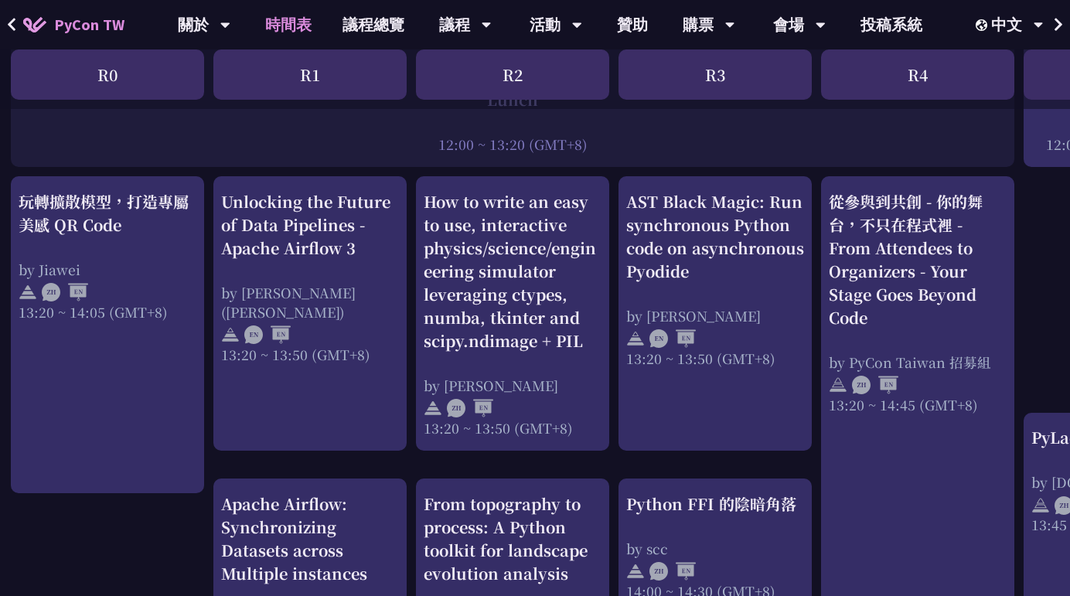
click at [281, 336] on div "Unlocking the Future of Data Pipelines - Apache Airflow 3 by 李唯 (Wei Lee) 13:20…" at bounding box center [309, 313] width 193 height 274
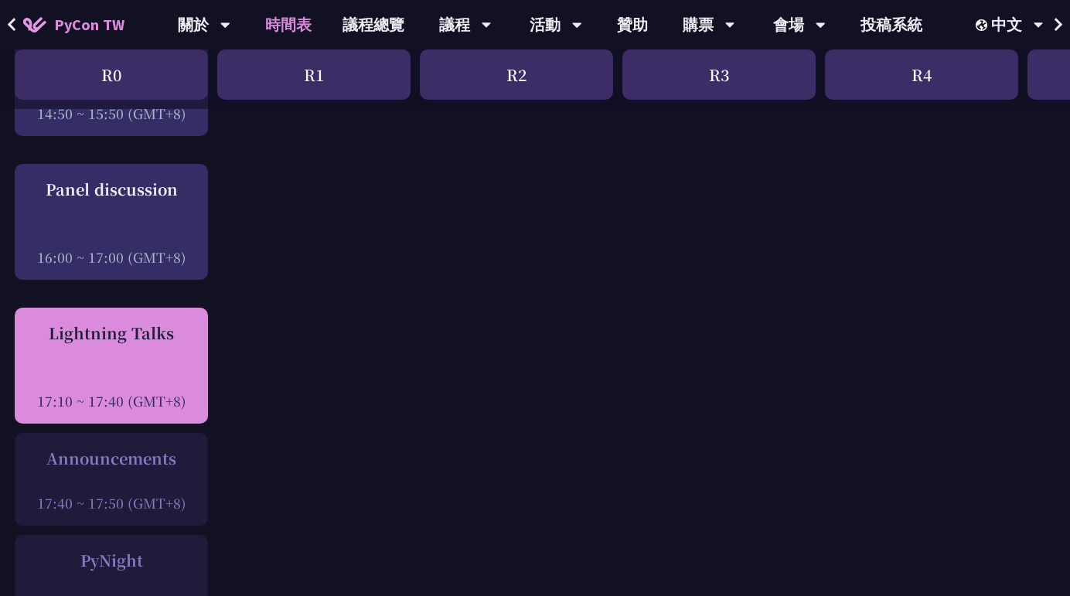
scroll to position [0, 0]
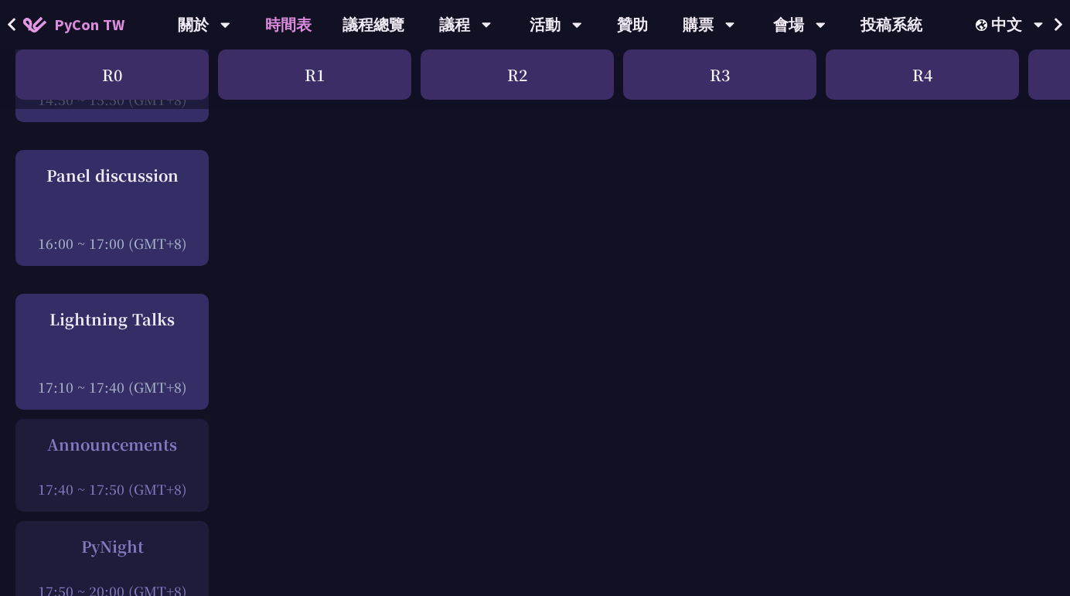
scroll to position [1927, 0]
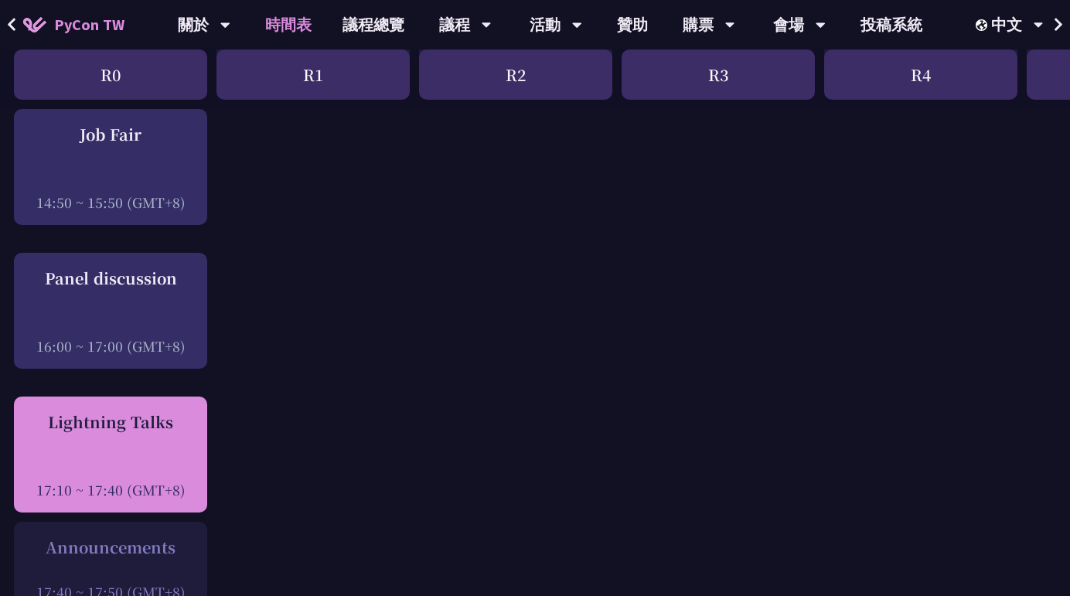
click at [177, 424] on div "Lightning Talks" at bounding box center [111, 421] width 178 height 23
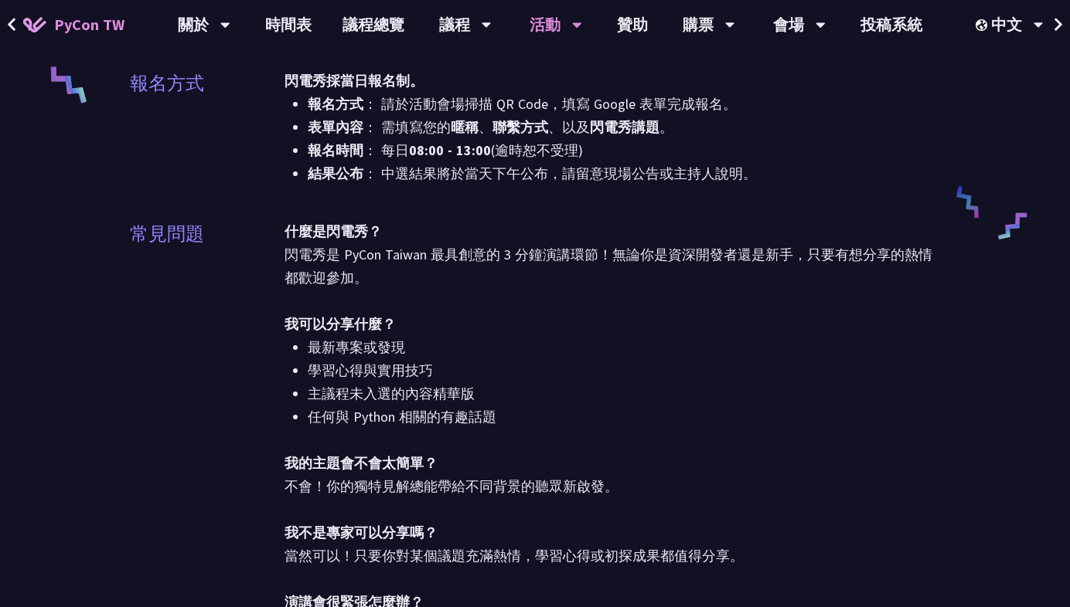
scroll to position [699, 0]
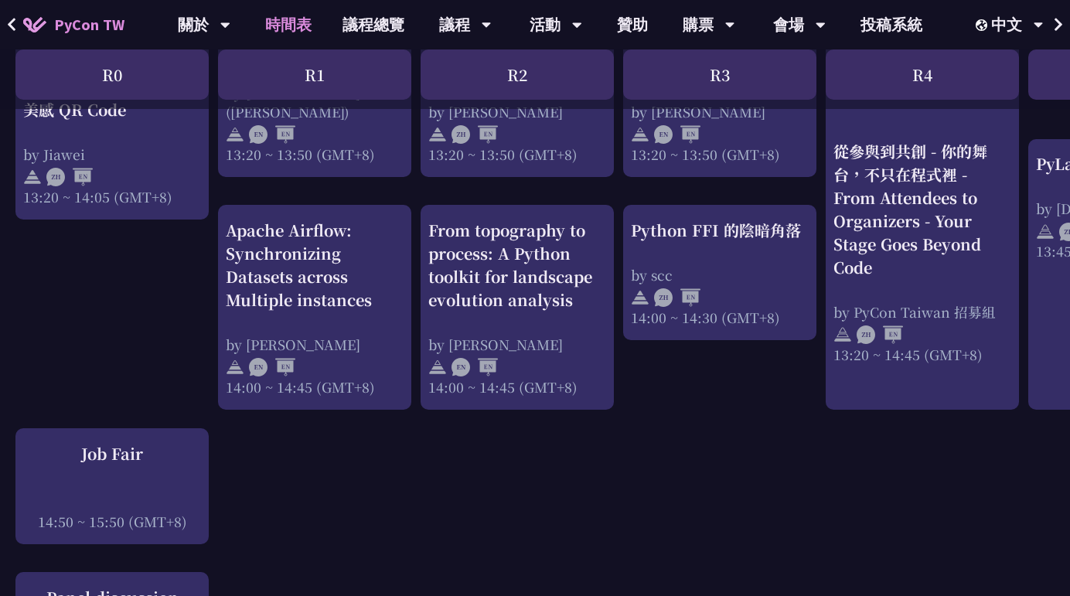
scroll to position [1486, 0]
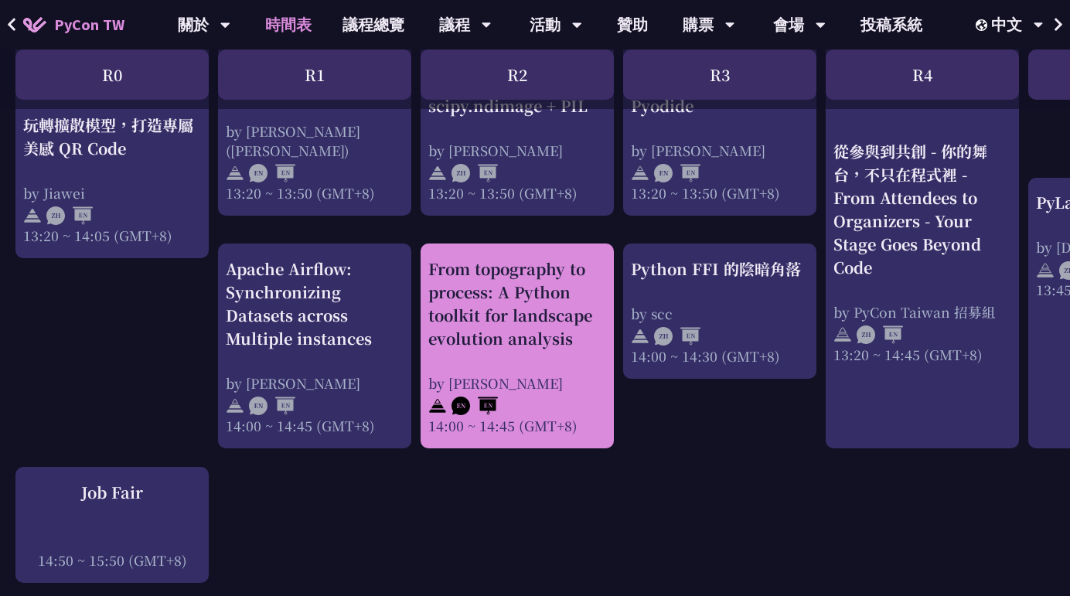
click at [513, 313] on div "From topography to process: A Python toolkit for landscape evolution analysis" at bounding box center [517, 303] width 178 height 93
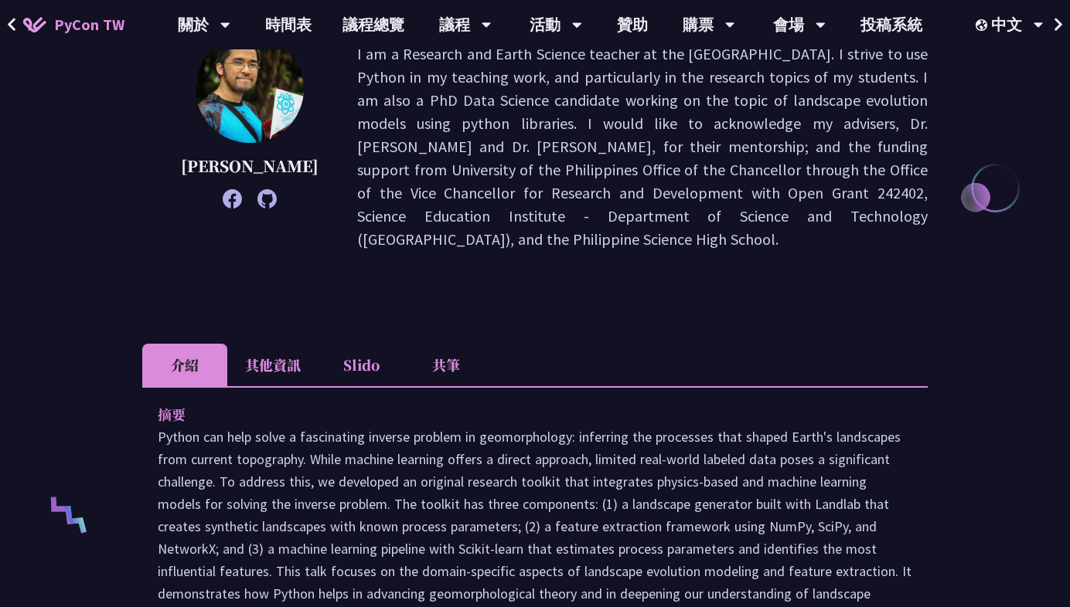
scroll to position [249, 0]
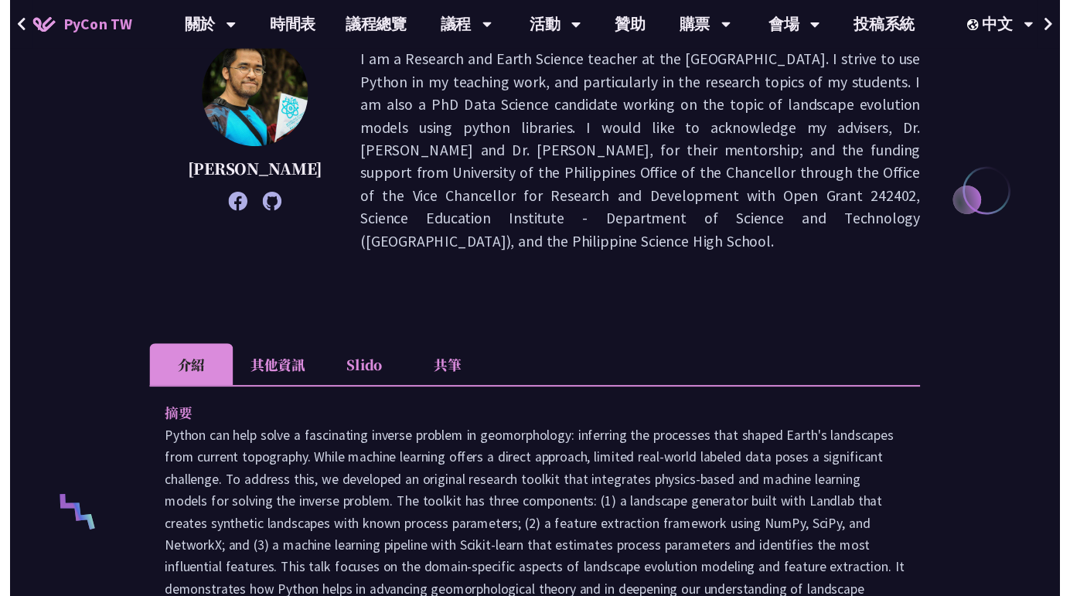
scroll to position [1486, 0]
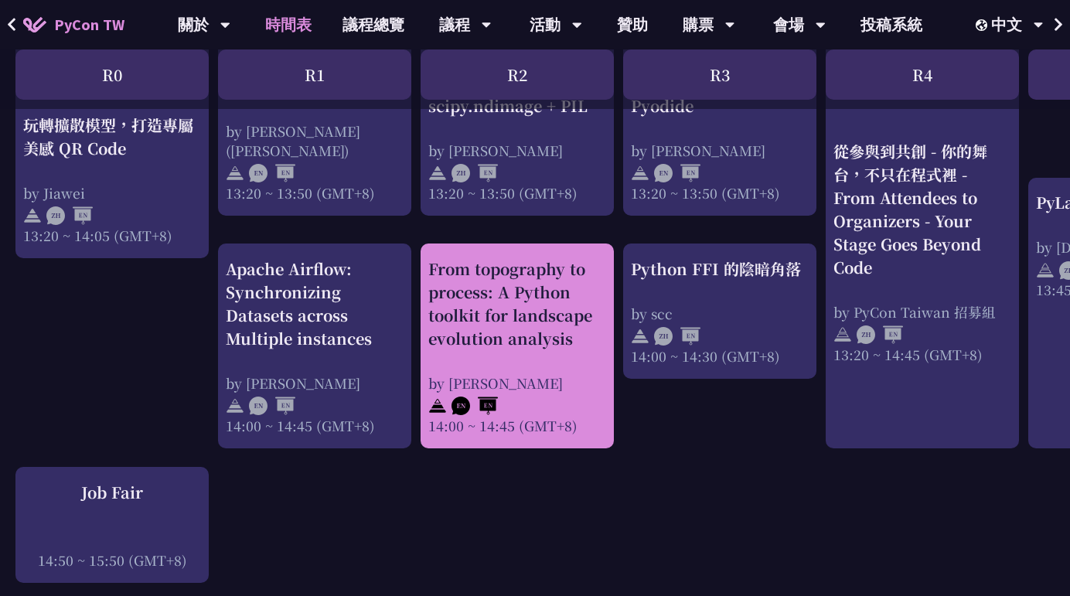
click at [523, 310] on div "From topography to process: A Python toolkit for landscape evolution analysis" at bounding box center [517, 303] width 178 height 93
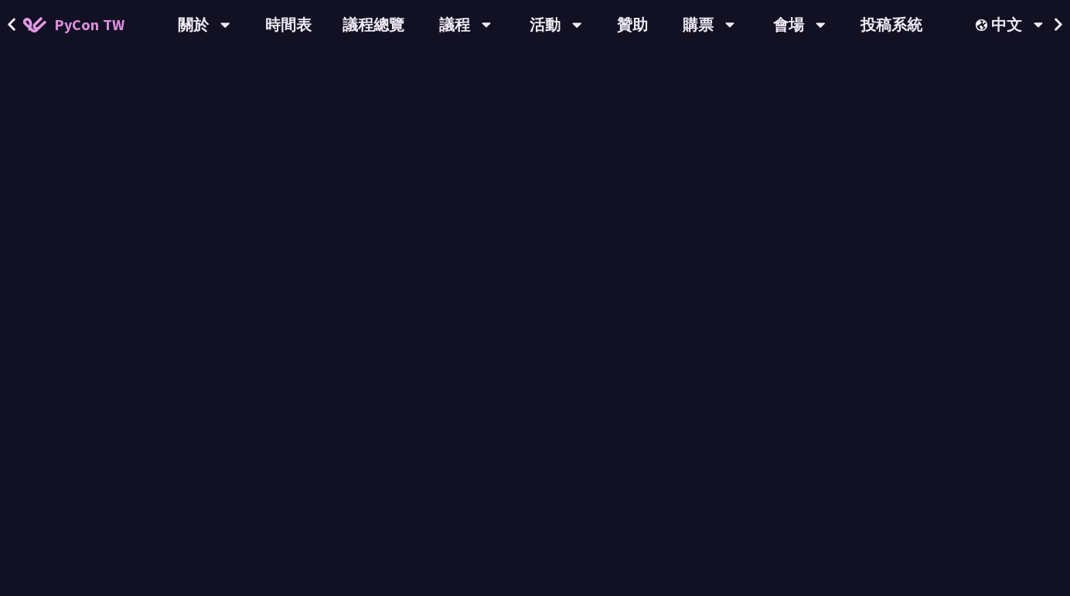
click at [523, 310] on div "R0 R1 R2 R3 R4 Sprint / OST Tutorial Young / Poster" at bounding box center [820, 285] width 1641 height 60
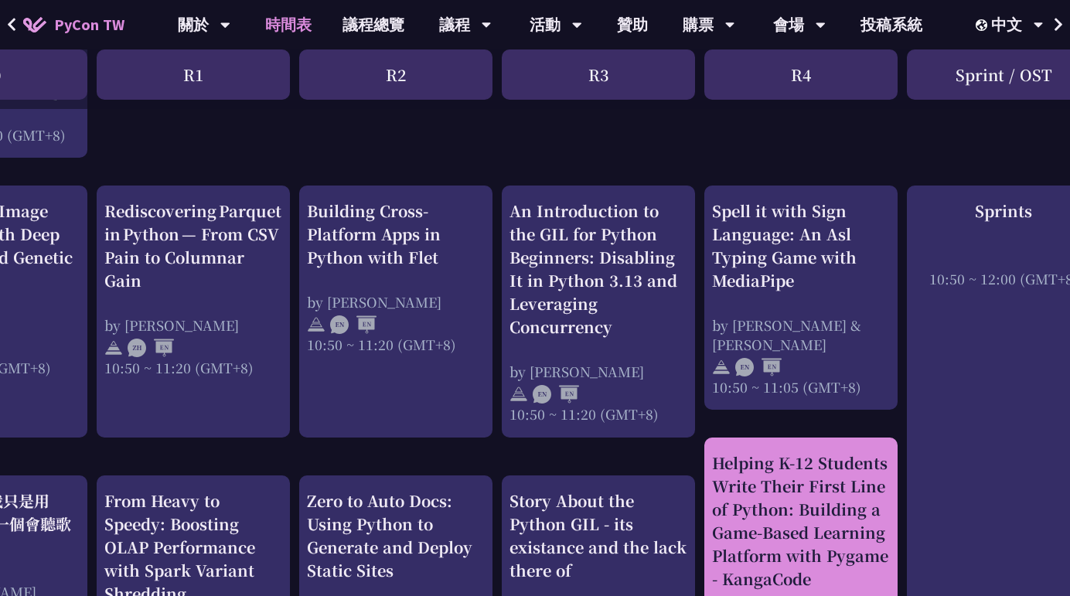
scroll to position [540, 121]
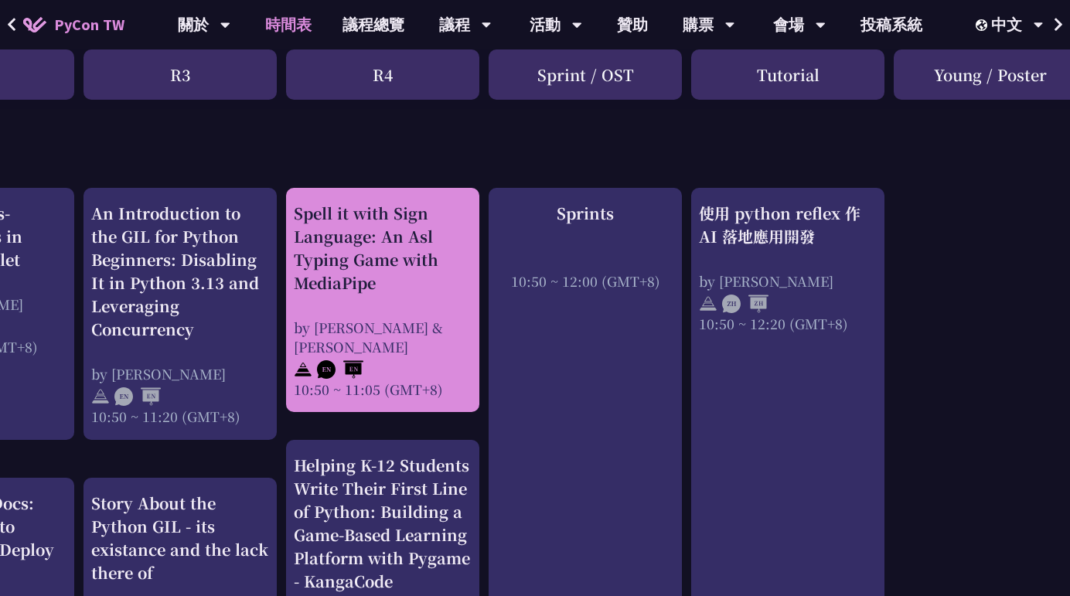
click at [796, 270] on div "使用 python reflex 作 AI 落地應用開發 by Milo Chen 10:50 ~ 12:20 (GMT+8)" at bounding box center [788, 267] width 178 height 131
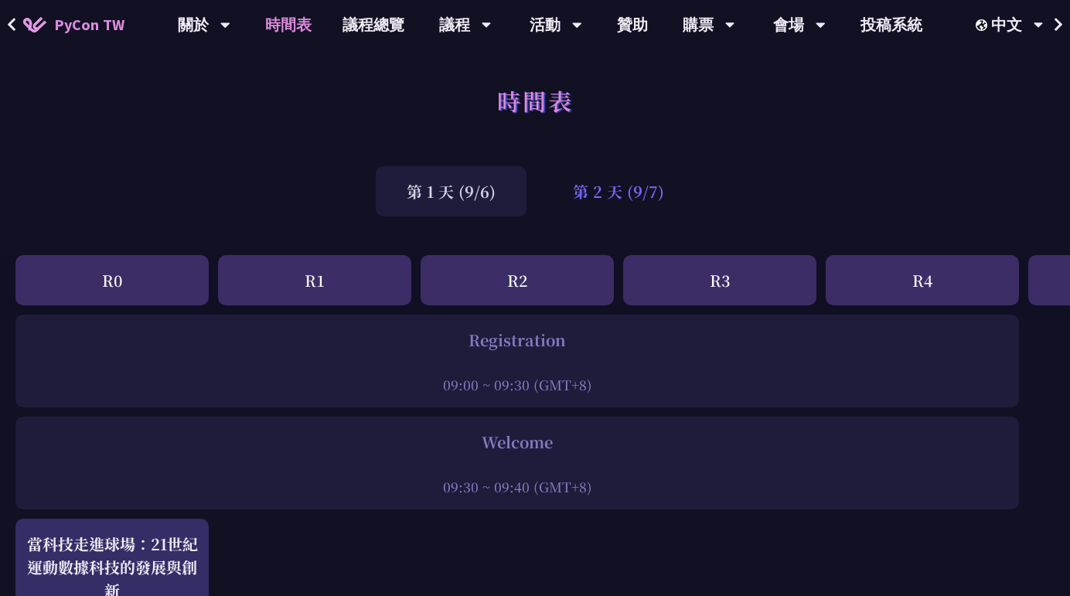
click at [615, 204] on div "第 2 天 (9/7)" at bounding box center [618, 191] width 153 height 50
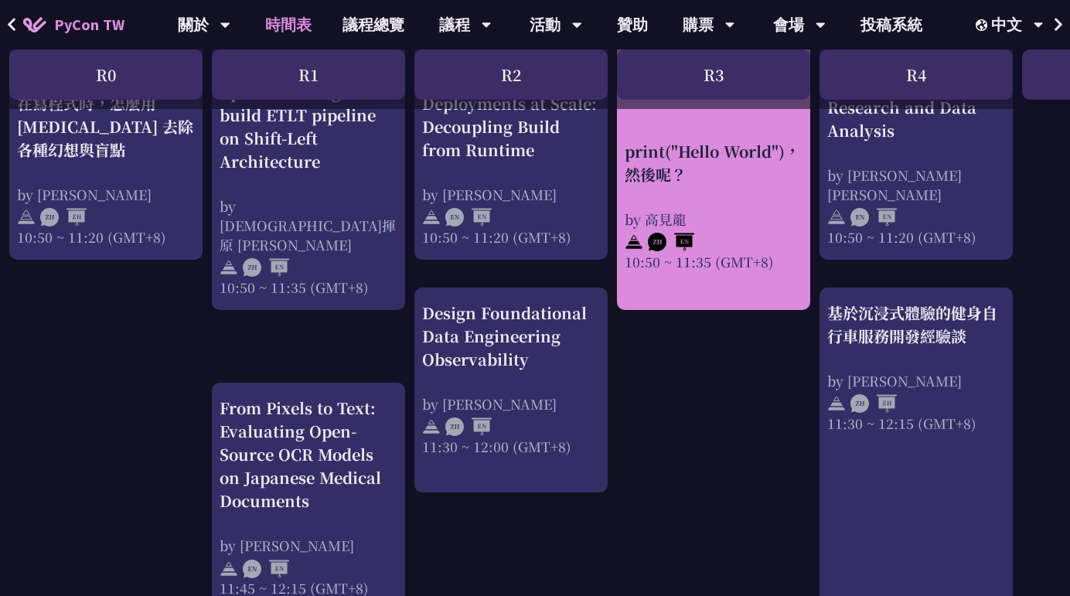
scroll to position [702, 6]
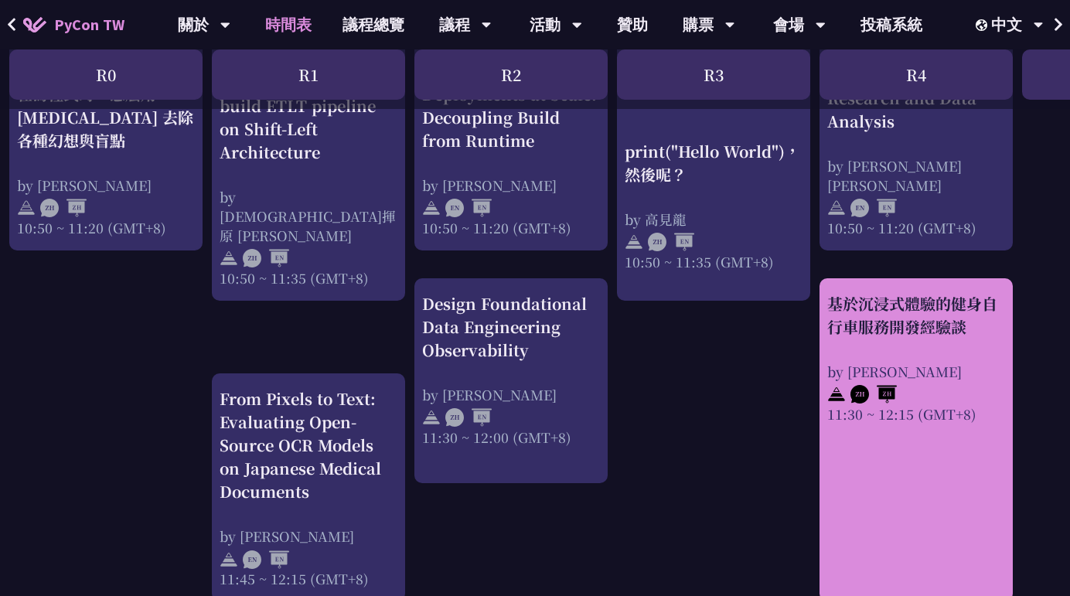
click at [905, 301] on div "基於沉浸式體驗的健身自行車服務開發經驗談" at bounding box center [916, 315] width 178 height 46
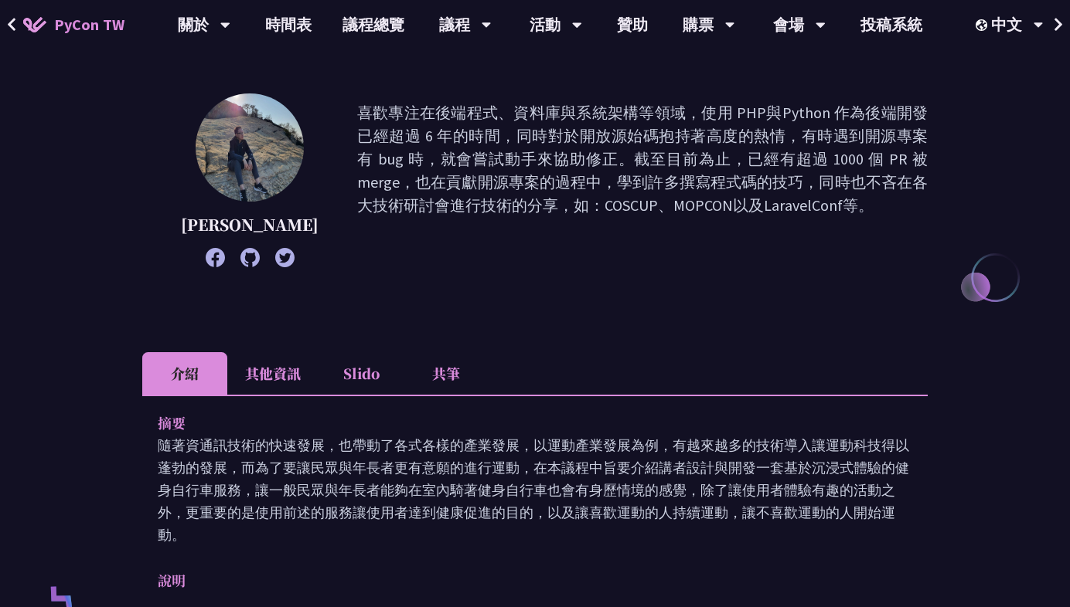
scroll to position [165, 0]
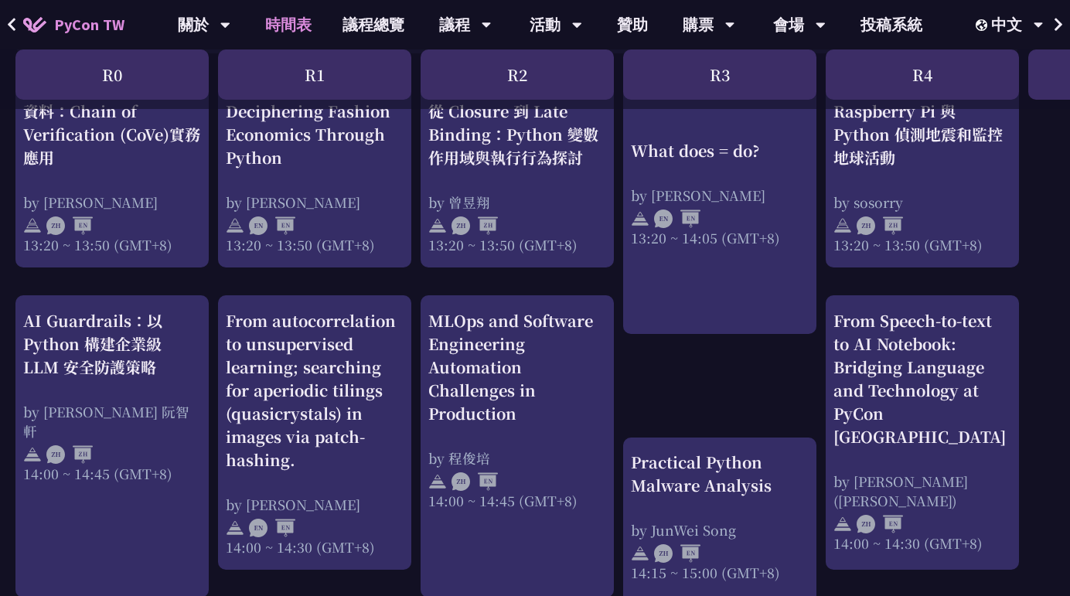
scroll to position [1423, 0]
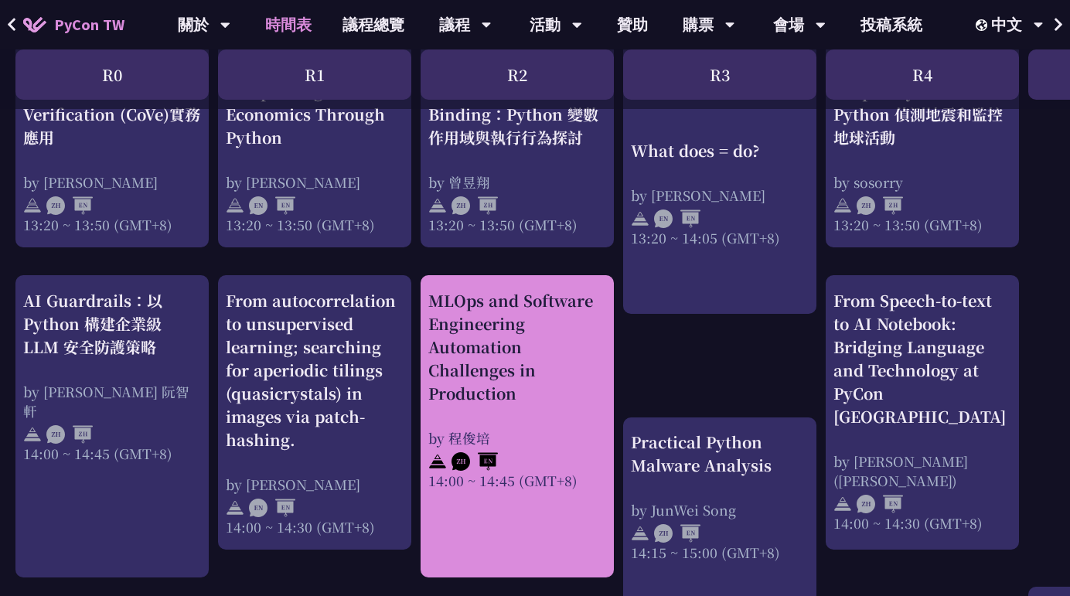
click at [562, 393] on div "MLOps and Software Engineering Automation Challenges in Production" at bounding box center [517, 347] width 178 height 116
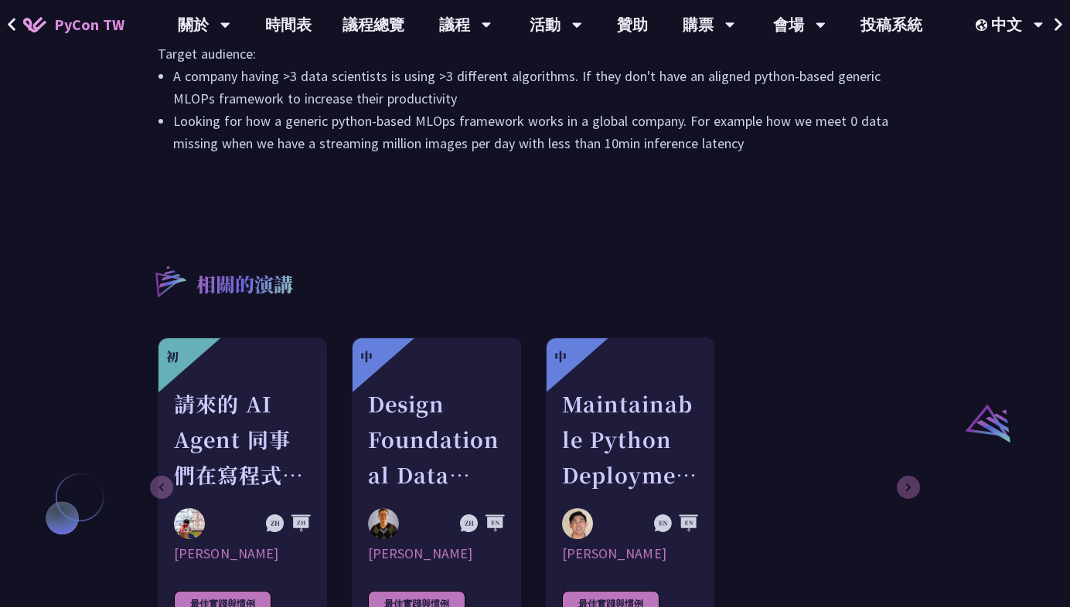
scroll to position [944, 0]
